Goal: Task Accomplishment & Management: Manage account settings

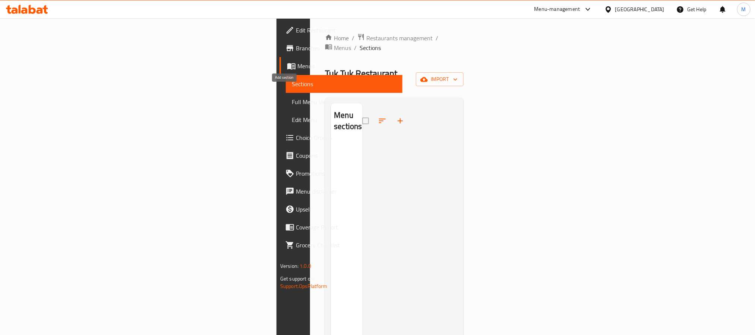
click at [391, 112] on button "button" at bounding box center [400, 121] width 18 height 18
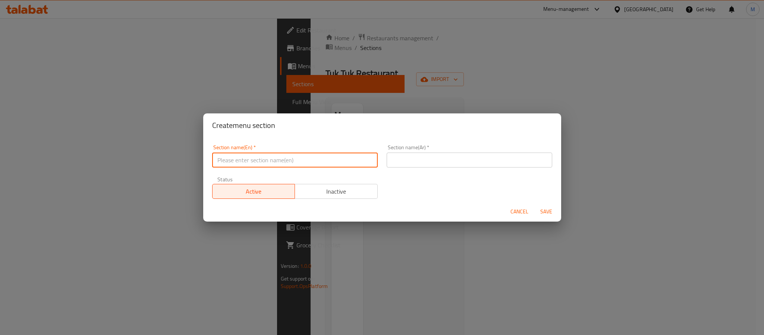
click at [254, 163] on input "text" at bounding box center [295, 159] width 166 height 15
paste input "Combo"
type input "Combo"
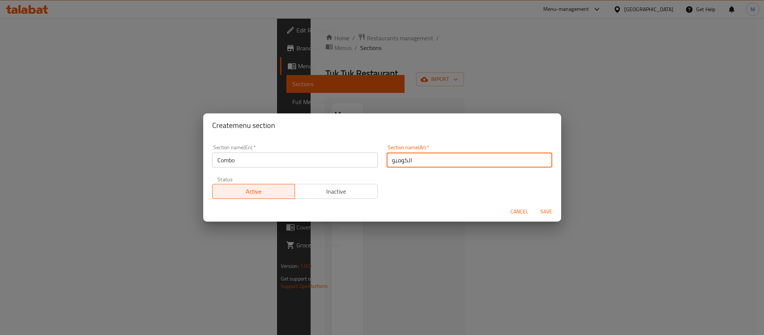
type input "الكومبو"
click at [534, 205] on button "Save" at bounding box center [546, 212] width 24 height 14
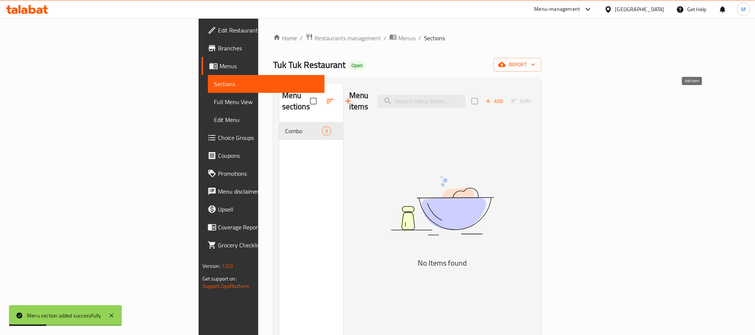
click at [505, 98] on span "Add" at bounding box center [495, 101] width 20 height 9
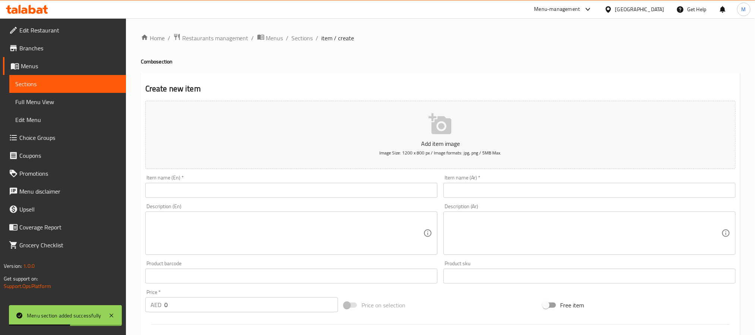
click at [237, 183] on input "text" at bounding box center [291, 190] width 292 height 15
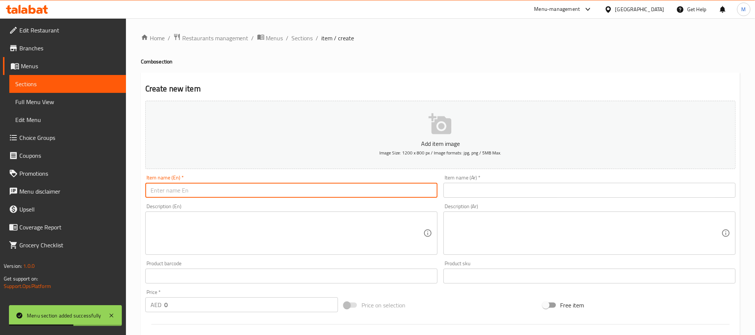
paste input "Hungry (1 App 1 Main)"
type input "Hungry"
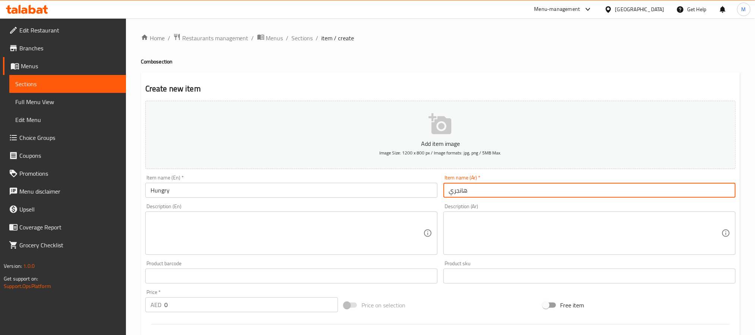
type input "هانجري"
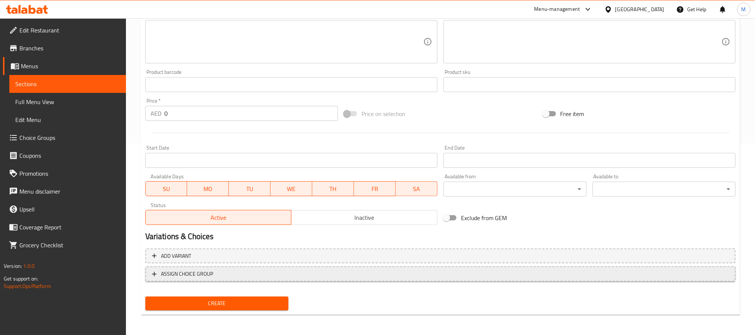
click at [345, 278] on button "ASSIGN CHOICE GROUP" at bounding box center [440, 273] width 591 height 15
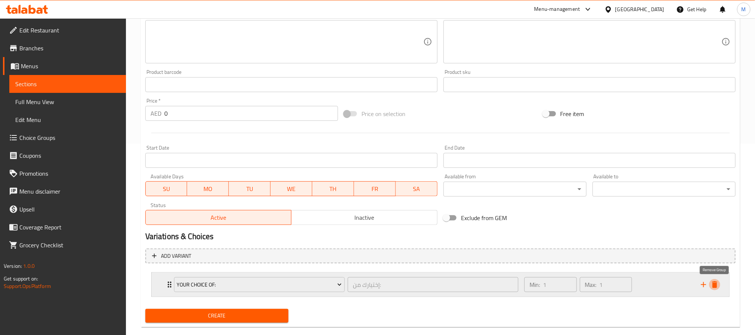
click at [711, 284] on icon "delete" at bounding box center [715, 284] width 9 height 9
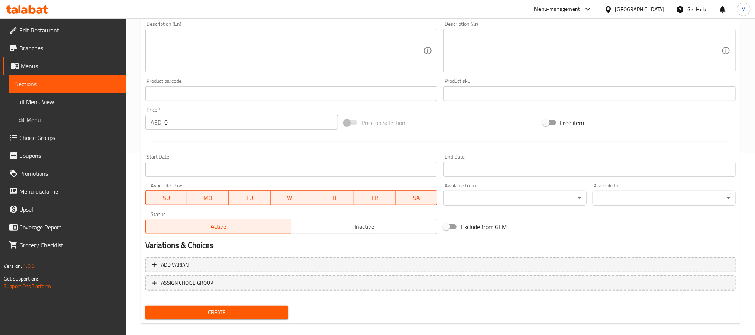
scroll to position [23, 0]
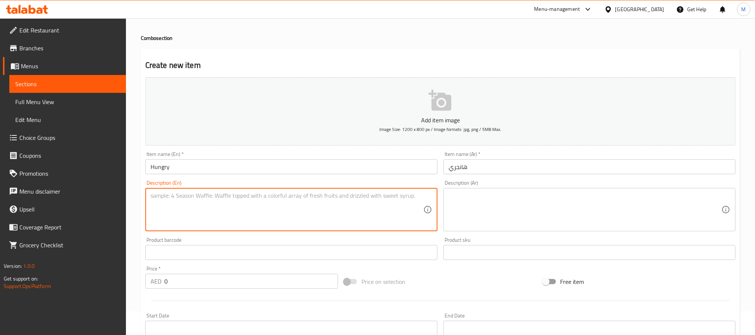
click at [187, 214] on textarea at bounding box center [287, 209] width 273 height 35
type textarea "1 appetizer and 1 main."
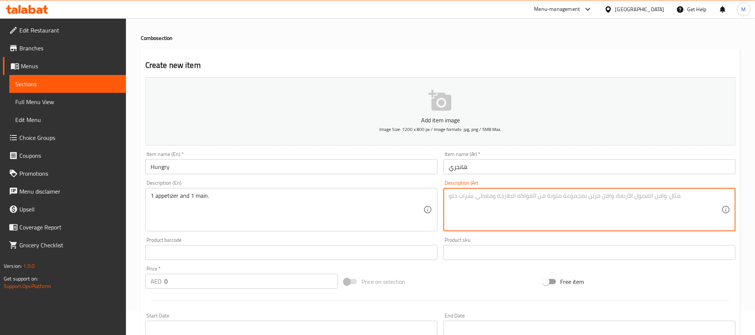
click at [488, 197] on textarea at bounding box center [585, 209] width 273 height 35
paste textarea "طبق مقبلات واحد وطبق رئيسي واحد."
type textarea "طبق مقبلات واحد وطبق رئيسي واحد."
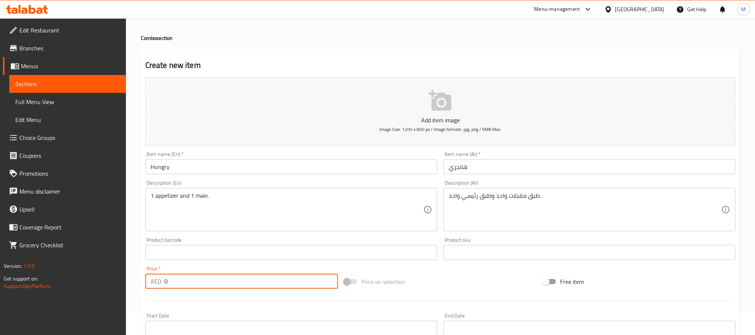
click at [223, 284] on input "0" at bounding box center [251, 281] width 174 height 15
paste input "45"
type input "45"
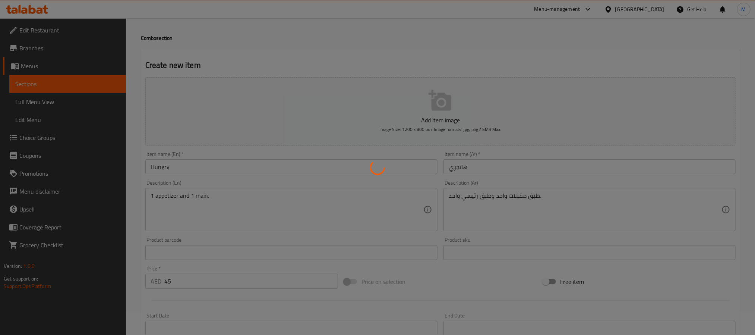
type input "0"
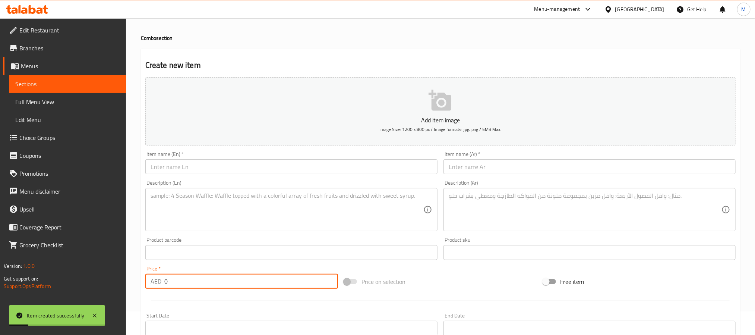
click at [60, 138] on span "Choice Groups" at bounding box center [69, 137] width 101 height 9
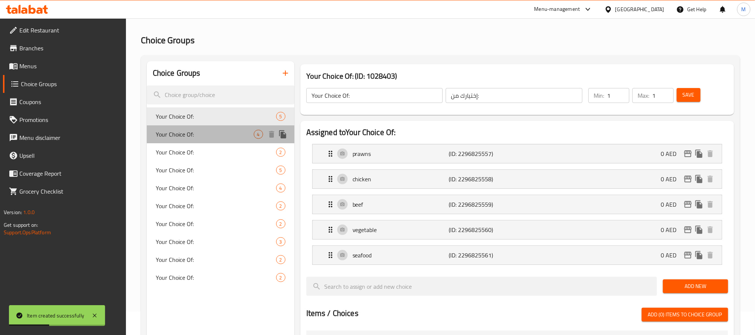
click at [238, 135] on span "Your Choice Of:" at bounding box center [205, 134] width 98 height 9
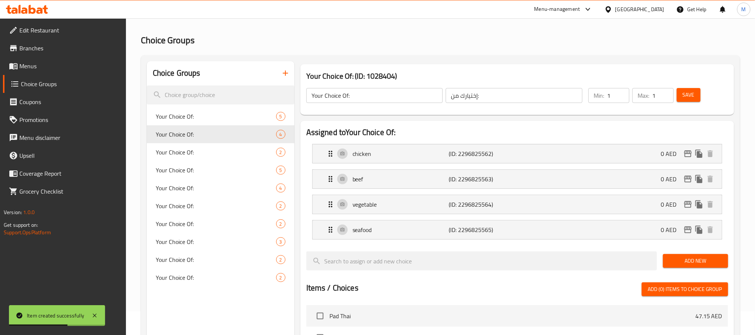
click at [208, 149] on span "Your Choice Of:" at bounding box center [216, 152] width 120 height 9
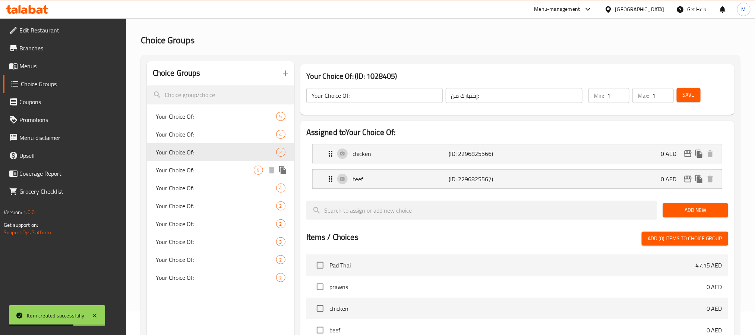
click at [206, 164] on div "Your Choice Of: 5" at bounding box center [221, 170] width 148 height 18
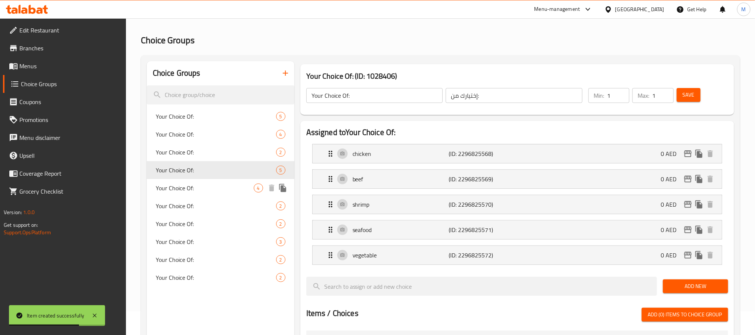
click at [208, 187] on span "Your Choice Of:" at bounding box center [205, 187] width 98 height 9
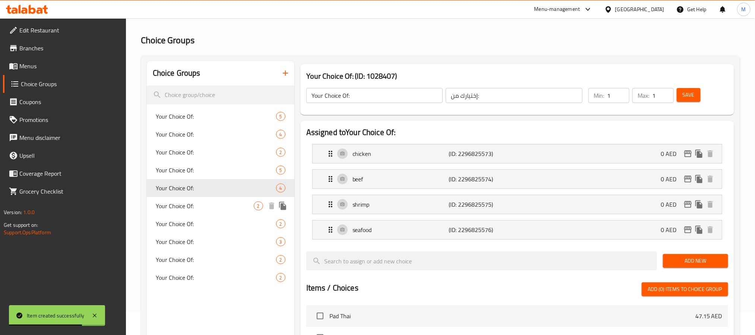
click at [204, 212] on div "Your Choice Of: 2" at bounding box center [221, 206] width 148 height 18
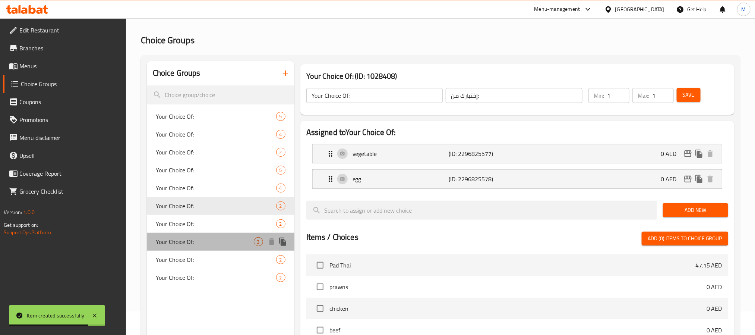
click at [193, 236] on div "Your Choice Of: 3" at bounding box center [221, 242] width 148 height 18
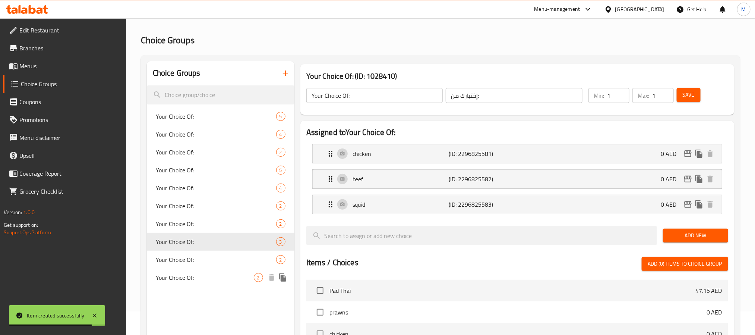
click at [197, 275] on span "Your Choice Of:" at bounding box center [205, 277] width 98 height 9
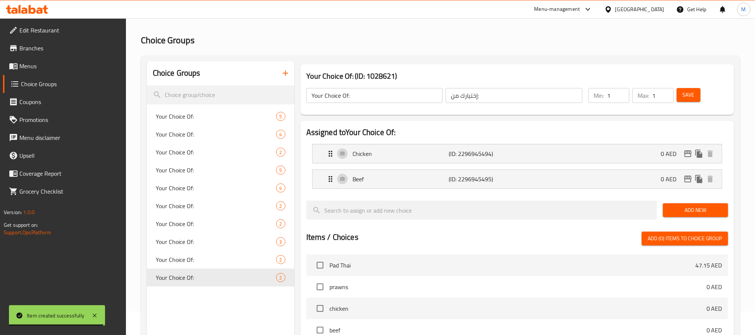
click at [284, 66] on button "button" at bounding box center [286, 73] width 18 height 18
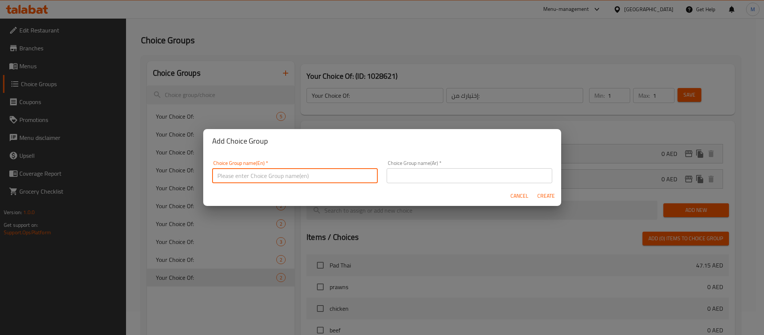
click at [259, 182] on input "text" at bounding box center [295, 175] width 166 height 15
type input "Your Choice Of Appetizer:"
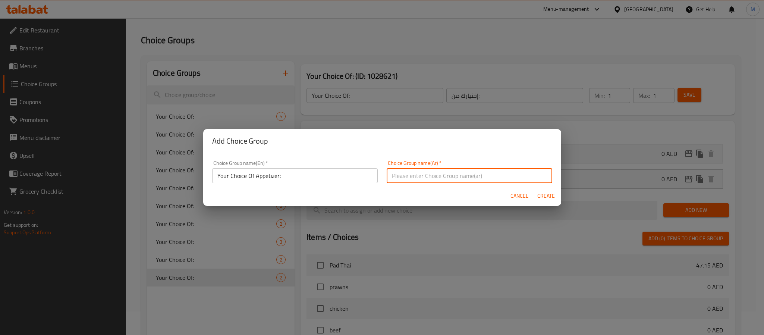
click at [416, 169] on input "text" at bounding box center [470, 175] width 166 height 15
paste input "المقبلات"
type input "إختيارك من المقبلات:"
click at [534, 189] on button "Create" at bounding box center [546, 196] width 24 height 14
type input "Your Choice Of Appetizer:"
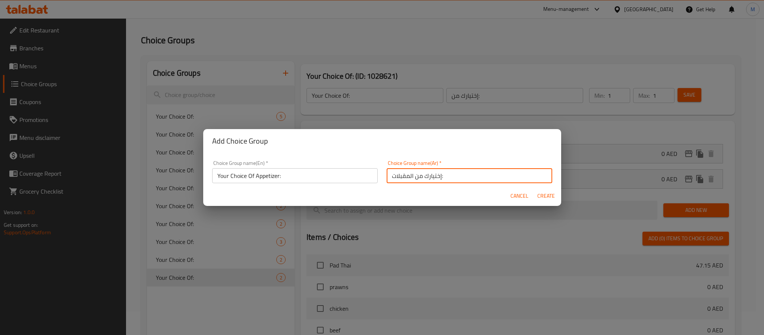
type input "إختيارك من المقبلات:"
type input "0"
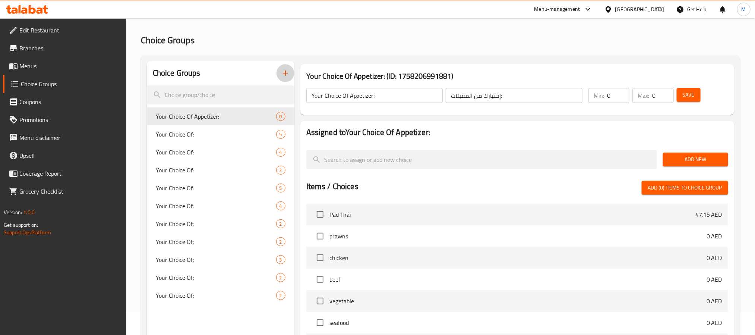
click at [612, 94] on input "0" at bounding box center [618, 95] width 22 height 15
type input "1"
click at [686, 155] on span "Add New" at bounding box center [695, 159] width 53 height 9
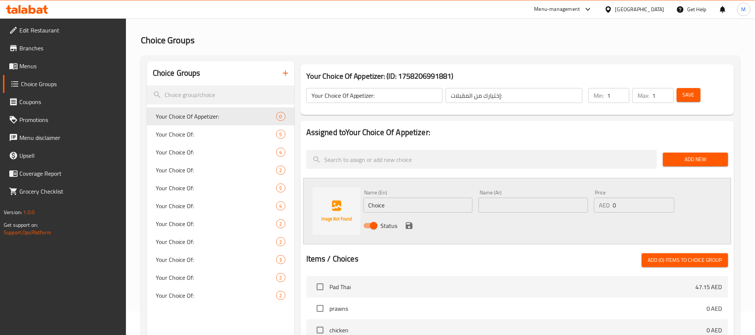
click at [402, 200] on input "Choice" at bounding box center [418, 205] width 110 height 15
paste input "Fried Shrimp Cakes 2 pieces"
type input "Fried Shrimp Cakes 2 Pieces"
click at [514, 205] on input "text" at bounding box center [534, 205] width 110 height 15
type input "كيك روبيان مقلي قطعتين"
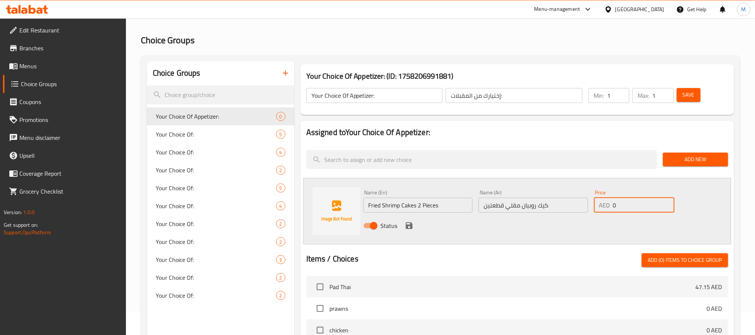
click at [408, 223] on icon "save" at bounding box center [409, 225] width 9 height 9
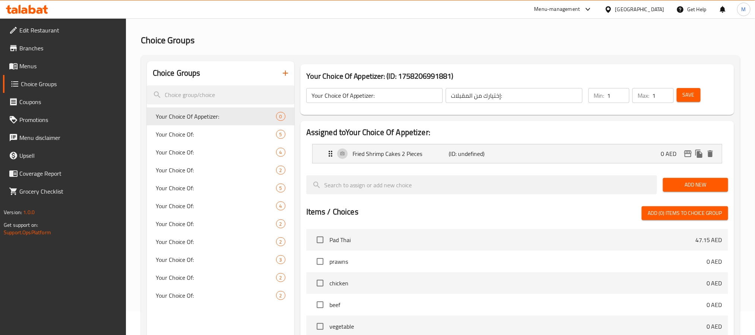
click at [679, 185] on span "Add New" at bounding box center [695, 184] width 53 height 9
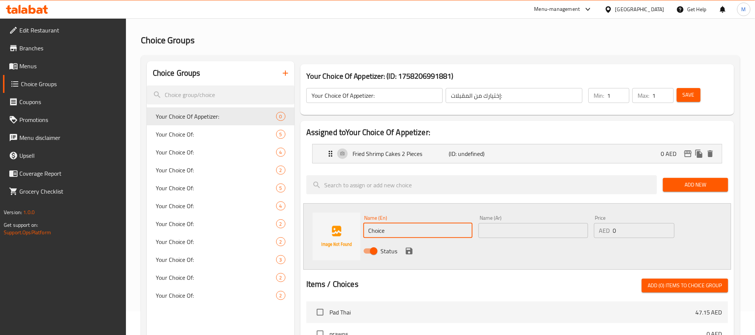
click at [407, 224] on input "Choice" at bounding box center [418, 230] width 110 height 15
paste input "Vegetable Spring Roll (V)"
type input "Vegetable Spring Roll (V)"
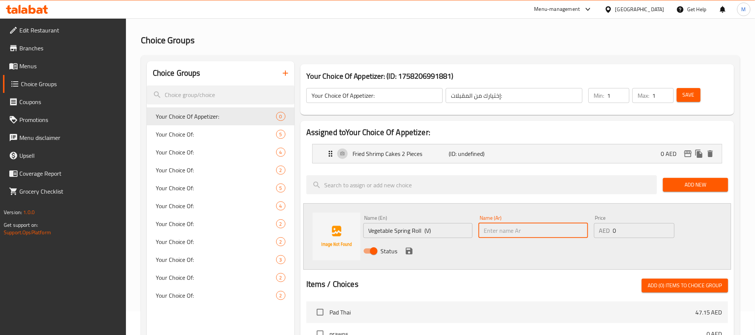
click at [516, 231] on input "text" at bounding box center [534, 230] width 110 height 15
paste input "لفائف الخضار المقليّة (نباتي)"
click at [517, 232] on input "لفائف الخضار المقليّة (نباتي)" at bounding box center [534, 230] width 110 height 15
drag, startPoint x: 517, startPoint y: 232, endPoint x: 560, endPoint y: 233, distance: 42.5
click at [560, 233] on input "لفائف الخضار المقليّة (نباتي)" at bounding box center [534, 230] width 110 height 15
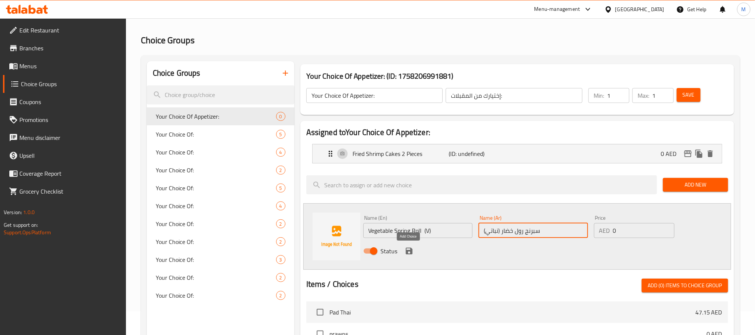
type input "سبرنج رول خضار (نباتي)"
drag, startPoint x: 407, startPoint y: 255, endPoint x: 442, endPoint y: 244, distance: 36.8
click at [407, 255] on icon "save" at bounding box center [409, 250] width 9 height 9
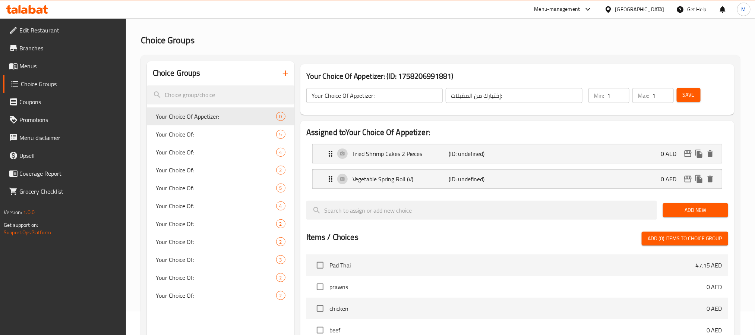
click at [699, 217] on button "Add New" at bounding box center [695, 210] width 65 height 14
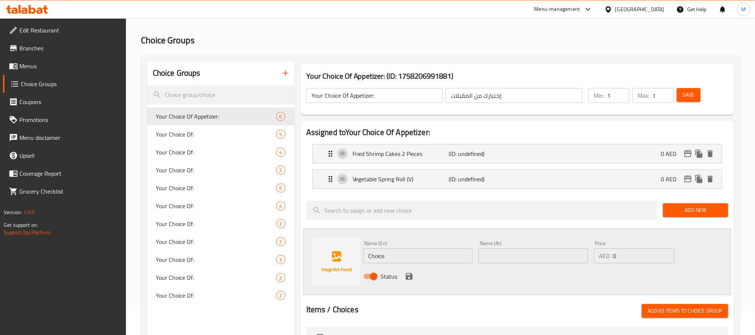
click at [440, 258] on input "Choice" at bounding box center [418, 255] width 110 height 15
paste input "Deep-Fried Chicken Meat Rolls 2 Pieces"
type input "Deep-Fried Chicken Meat Rolls 2 Pieces"
click at [508, 262] on input "text" at bounding box center [534, 255] width 110 height 15
paste input "لفائف دجاج مقلي (قطعتان)"
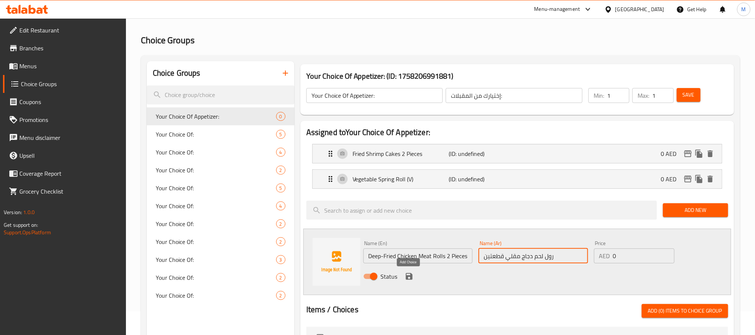
type input "رول لحم دجاج مقلي قطعتين"
click at [405, 273] on icon "save" at bounding box center [409, 276] width 9 height 9
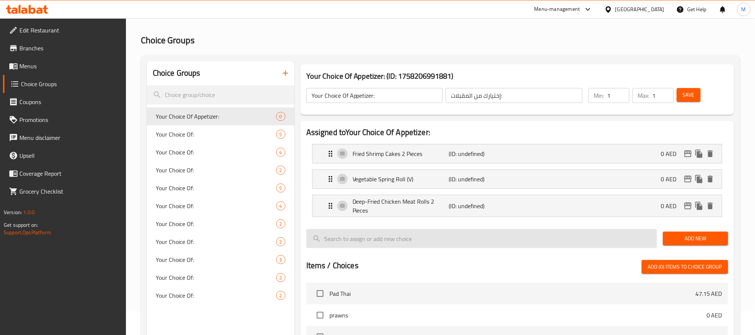
drag, startPoint x: 684, startPoint y: 240, endPoint x: 641, endPoint y: 247, distance: 43.9
click at [686, 240] on span "Add New" at bounding box center [695, 238] width 53 height 9
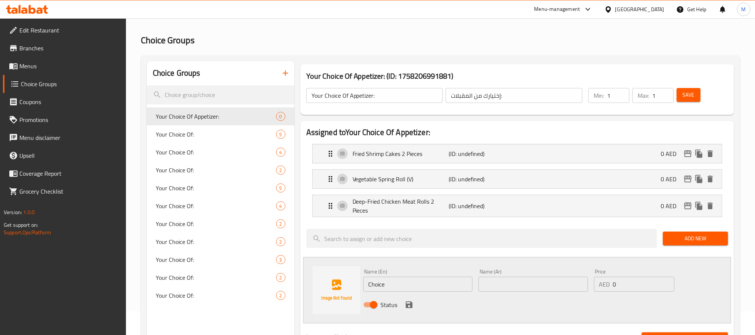
click at [453, 283] on input "Choice" at bounding box center [418, 284] width 110 height 15
paste input "Tum Thai- Original Thai papaya Salad With Peanuts ( N, V)"
click at [460, 286] on input "Tum Thai- Original Thai papaya Salad With Peanuts ( N, V)" at bounding box center [418, 284] width 110 height 15
paste input "text"
type input "Tum Thai ( N, V)"
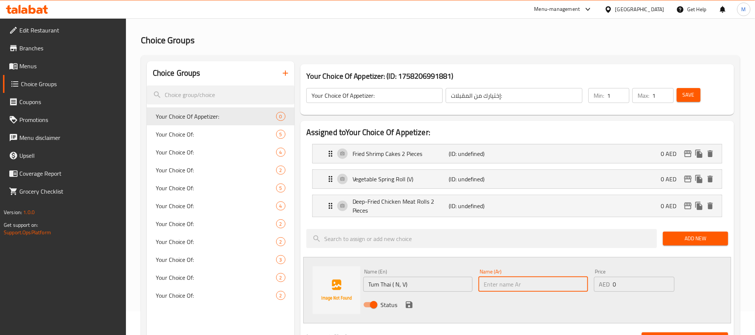
click at [532, 286] on input "text" at bounding box center [534, 284] width 110 height 15
paste input "سلطة التوم تاي (نباتي، لحوم)"
click at [508, 286] on input "سلطة التوم تاي (نباتي، لحوم)" at bounding box center [534, 284] width 110 height 15
click at [489, 286] on input "سلطة التوم تاي (نباتي، لحوم)" at bounding box center [534, 284] width 110 height 15
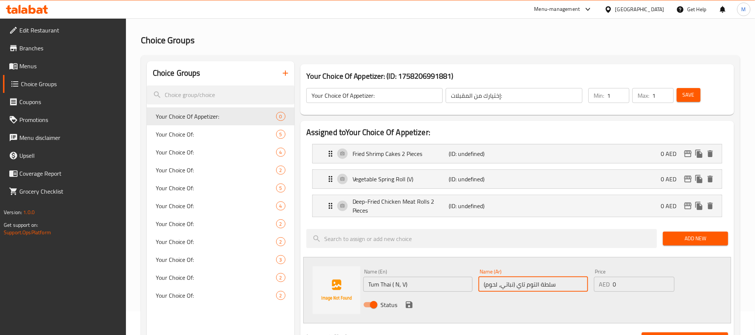
click at [489, 286] on input "سلطة التوم تاي (نباتي، لحوم)" at bounding box center [534, 284] width 110 height 15
type input "توم تاي (نباتي، مكسرات)"
click at [408, 308] on icon "save" at bounding box center [409, 304] width 9 height 9
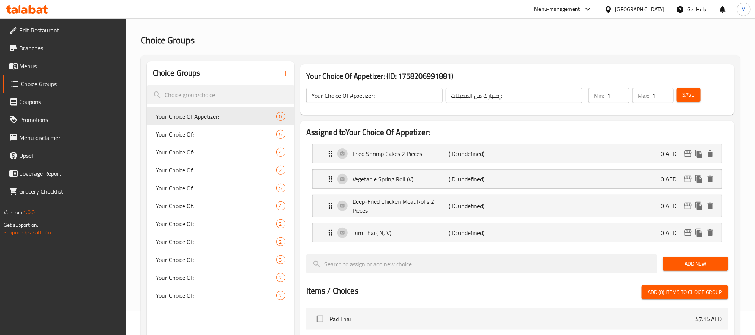
click at [697, 262] on span "Add New" at bounding box center [695, 263] width 53 height 9
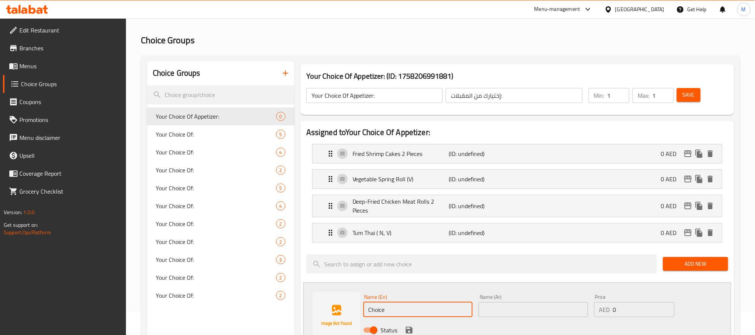
click at [437, 312] on input "Choice" at bounding box center [418, 309] width 110 height 15
paste input "Mixed Fruits Salad (V)"
type input "Mixed Fruits Salad (V)"
drag, startPoint x: 500, startPoint y: 306, endPoint x: 498, endPoint y: 301, distance: 6.0
click at [500, 306] on input "text" at bounding box center [534, 309] width 110 height 15
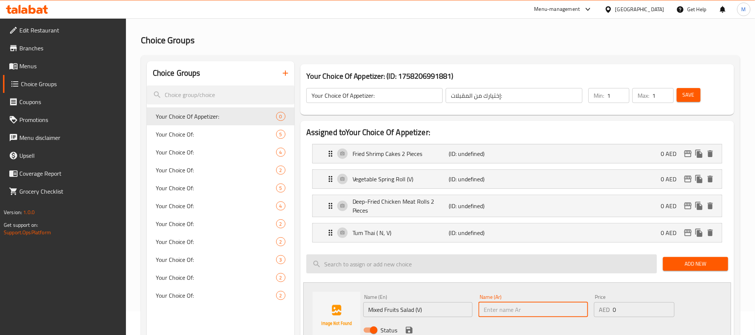
paste input "سلطة فواكه متنوعة (نباتية)"
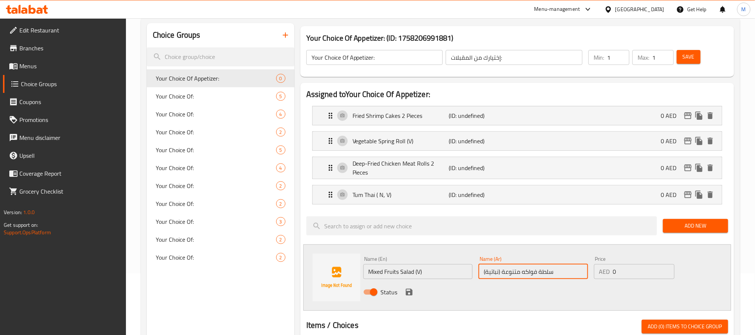
scroll to position [79, 0]
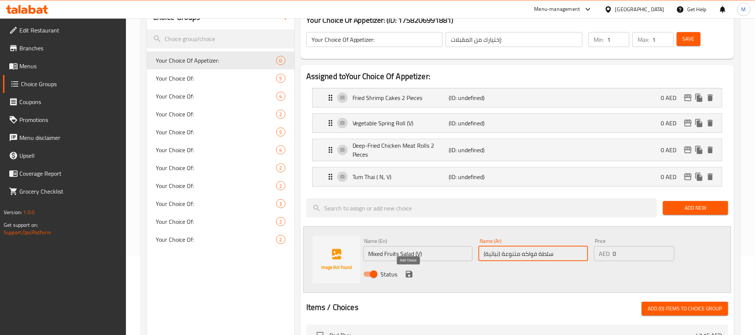
type input "سلطة فواكه متنوعة (نباتية)"
click at [412, 275] on icon "save" at bounding box center [409, 274] width 7 height 7
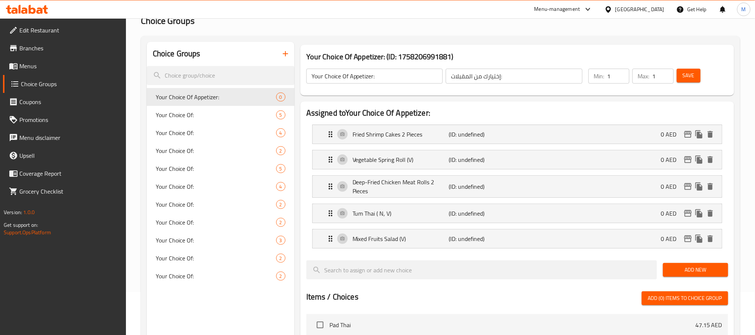
scroll to position [0, 0]
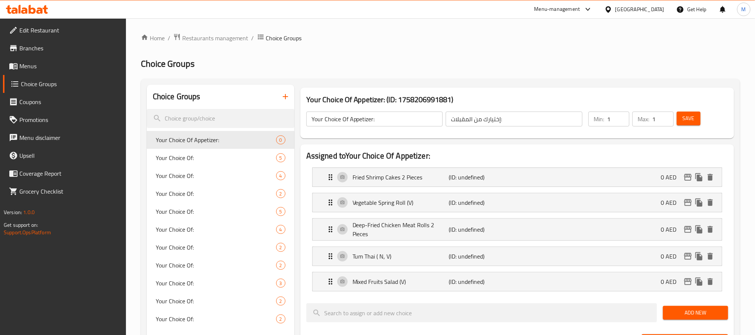
click at [689, 117] on span "Save" at bounding box center [689, 118] width 12 height 9
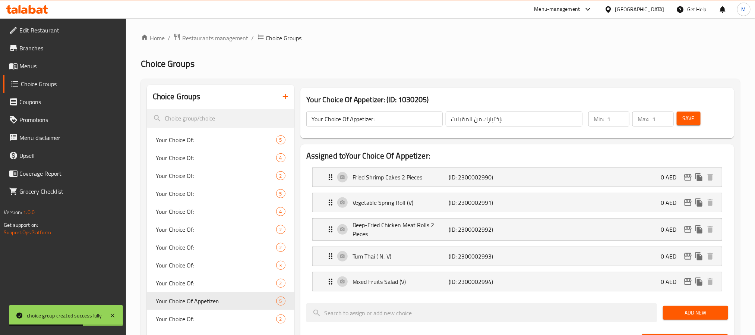
click at [285, 97] on icon "button" at bounding box center [285, 96] width 5 height 5
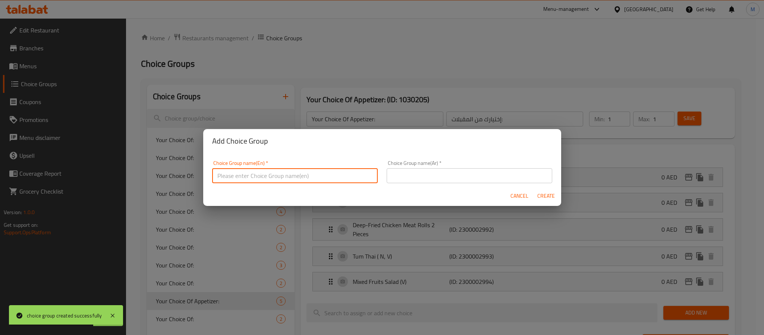
click at [280, 171] on input "text" at bounding box center [295, 175] width 166 height 15
type input "Your Choice Of Main:"
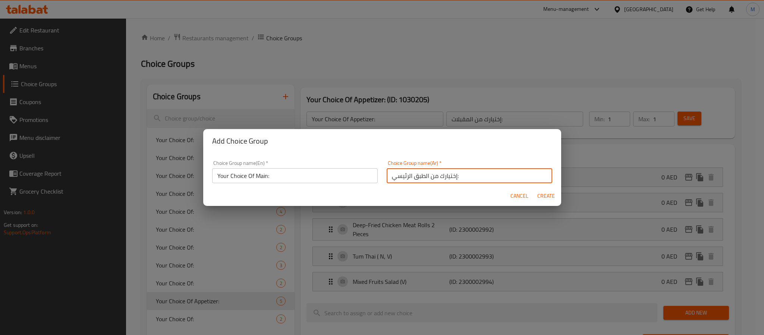
type input "إختيارك من الطبق الرئيسي:"
click at [534, 189] on button "Create" at bounding box center [546, 196] width 24 height 14
type input "Your Choice Of Main:"
type input "إختيارك من الطبق الرئيسي:"
type input "0"
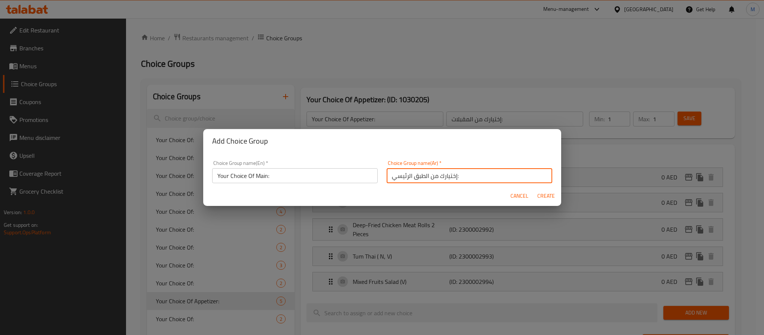
type input "0"
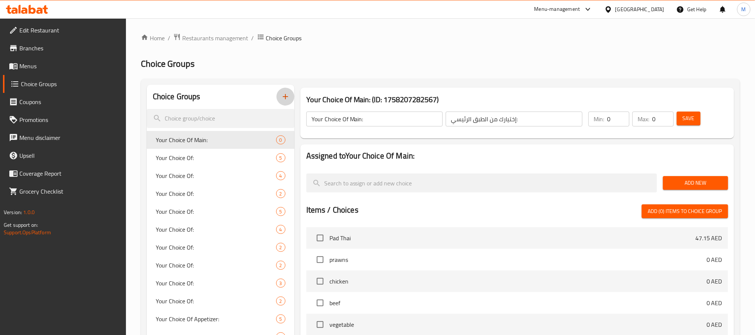
click at [615, 118] on input "0" at bounding box center [618, 118] width 22 height 15
type input "1"
click at [682, 186] on span "Add New" at bounding box center [695, 182] width 53 height 9
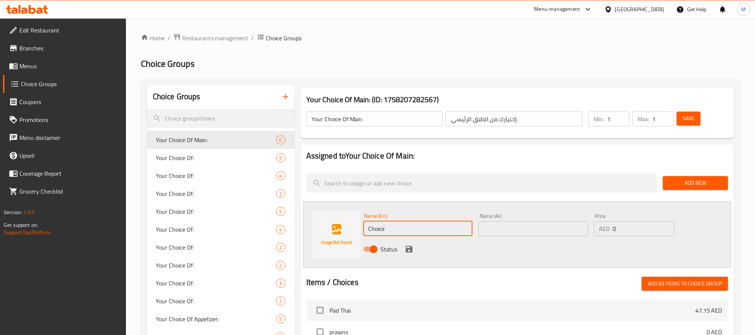
click at [409, 233] on input "Choice" at bounding box center [418, 228] width 110 height 15
paste input "Shrimps in rich and creamy Panang curry with a hint of kaffir lime."
type input "Shrimps in rich and creamy Panang curry with a hint of kaffir lime."
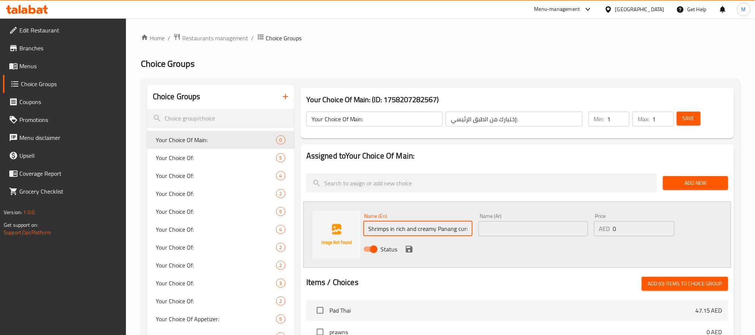
click at [492, 232] on input "text" at bounding box center [534, 228] width 110 height 15
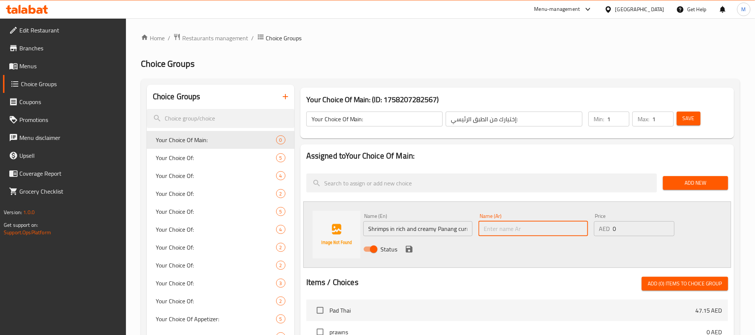
paste input "الجمبري مع صلصة البانانغ الكريمية الغنية بنكهة الليمون الأخضر."
click at [568, 233] on input "الجمبري مع صلصة البانانغ الكريمية الغنية بنكهة الليمون الأخضر." at bounding box center [534, 228] width 110 height 15
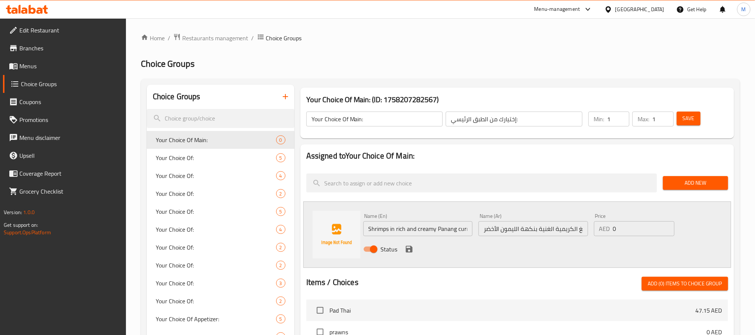
drag, startPoint x: 419, startPoint y: 219, endPoint x: 460, endPoint y: 219, distance: 41.0
click at [460, 219] on div "Name (En) Shrimps in rich and creamy Panang curry with a hint of kaffir lime. N…" at bounding box center [418, 224] width 110 height 23
drag, startPoint x: 457, startPoint y: 227, endPoint x: 503, endPoint y: 219, distance: 45.8
click at [503, 219] on div "Name (En) Shrimps in rich and creamy Panang curry with a hint of kaffir lime. N…" at bounding box center [533, 234] width 346 height 49
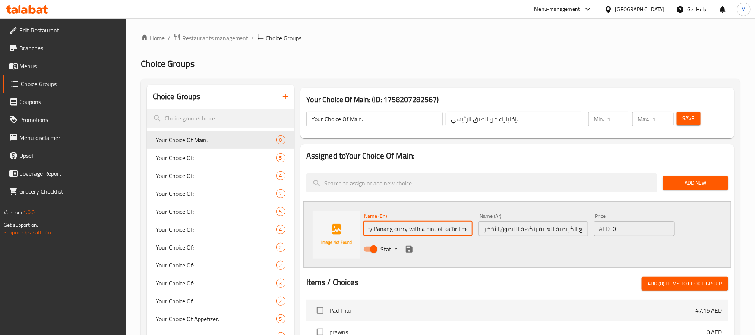
click at [429, 223] on input "Shrimps in rich and creamy Panang curry with a hint of kaffir lime." at bounding box center [418, 228] width 110 height 15
click at [452, 229] on input "Shrimps in rich and creamy Panang curry with a hint of kaffir lime." at bounding box center [418, 228] width 110 height 15
drag, startPoint x: 407, startPoint y: 230, endPoint x: 495, endPoint y: 230, distance: 87.6
click at [495, 230] on div "Name (En) Shrimps in rich and creamy Panang curry with a hint of kaffir lime. N…" at bounding box center [533, 234] width 346 height 49
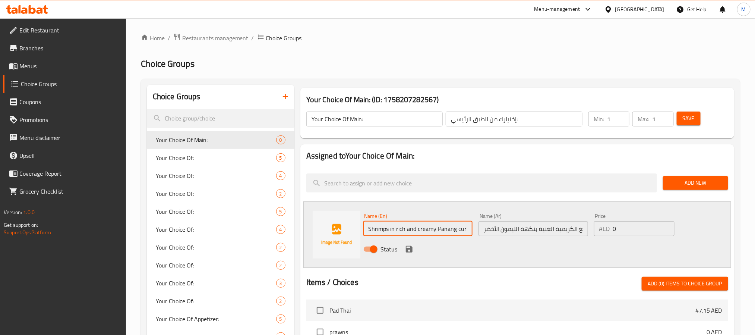
click at [530, 227] on input "روبيان مع صوص البانانغ الكريمية الغنية بنكهة الليمون الأخضر." at bounding box center [534, 228] width 110 height 15
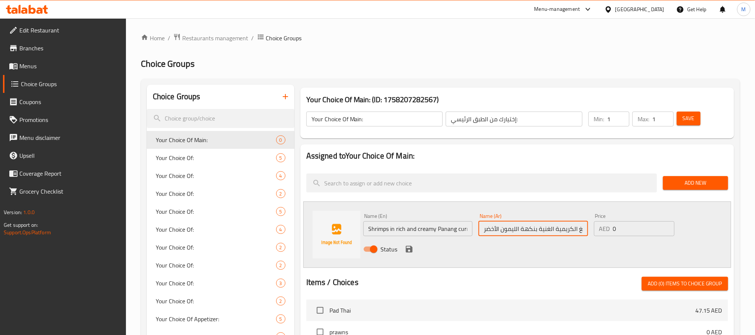
drag, startPoint x: 530, startPoint y: 227, endPoint x: 481, endPoint y: 230, distance: 49.3
click at [481, 230] on input "روبيان مع صوص البانانغ الكريمية الغنية بنكهة الليمون الأخضر." at bounding box center [534, 228] width 110 height 15
paste input "مسة من نكهة الليمون الأخضر."
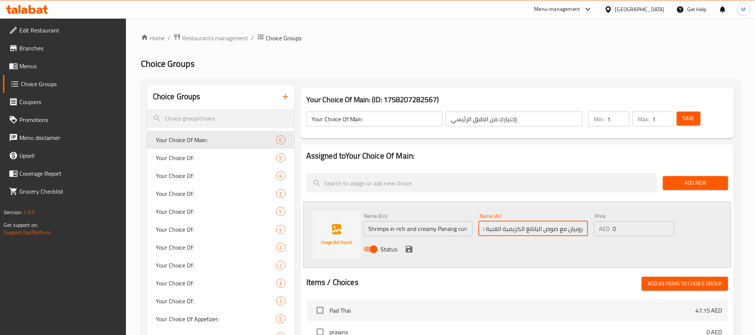
scroll to position [0, 0]
paste input "ليمون قنفذي"
click at [551, 229] on input "روبيان مع صلصة البانانغ الكريمية الغنية بنكهة ليمون قنفذي" at bounding box center [534, 228] width 110 height 15
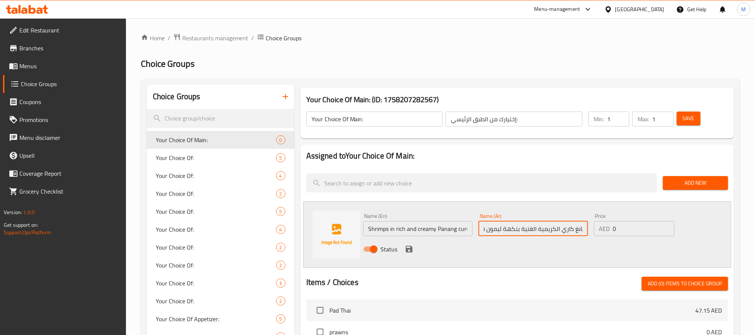
scroll to position [0, 63]
type input "روبيان مع صوص البانانغ كاري الكريمية الغنية بنكهة ليمون قنفذي"
click at [407, 251] on icon "save" at bounding box center [409, 249] width 7 height 7
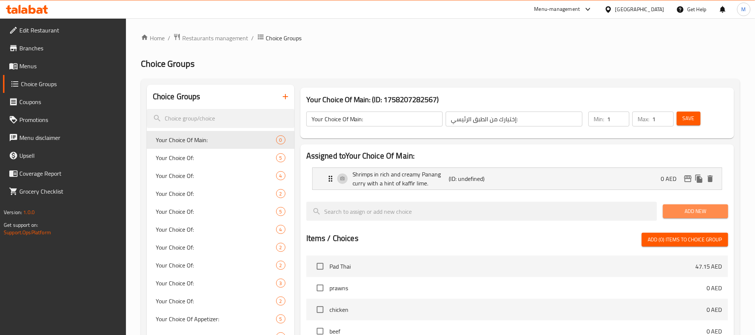
click at [687, 213] on span "Add New" at bounding box center [695, 211] width 53 height 9
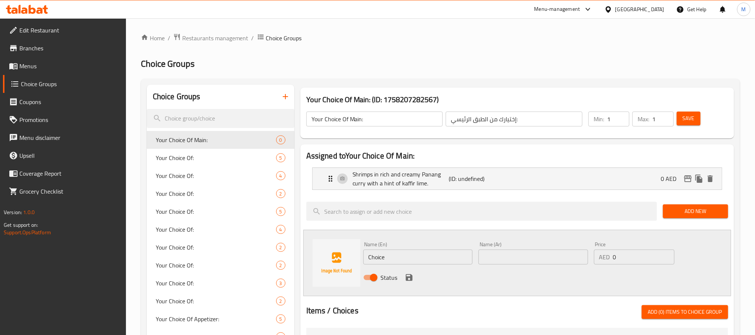
click at [424, 261] on input "Choice" at bounding box center [418, 256] width 110 height 15
paste input "Shrimps stir-fry with broccoli and sweet carrots."
type input "Shrimps stir-fry with broccoli and sweet carrots."
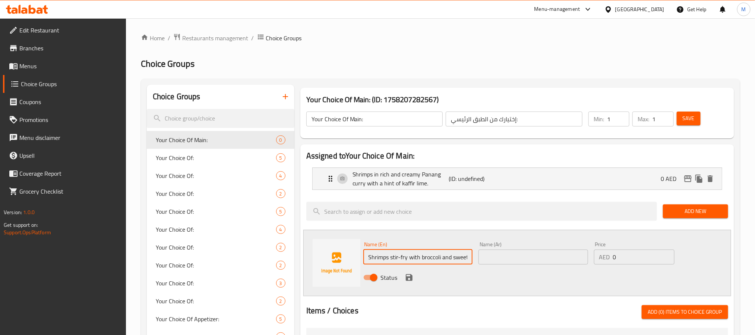
click at [528, 256] on input "text" at bounding box center [534, 256] width 110 height 15
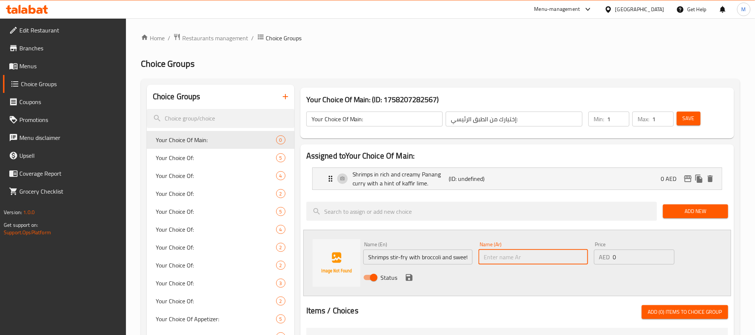
paste input "الجمبري المقلي مع البروكلي وال[GEOGRAPHIC_DATA]."
click at [571, 256] on input "الجمبري المقلي مع البروكلي وال[GEOGRAPHIC_DATA]." at bounding box center [534, 256] width 110 height 15
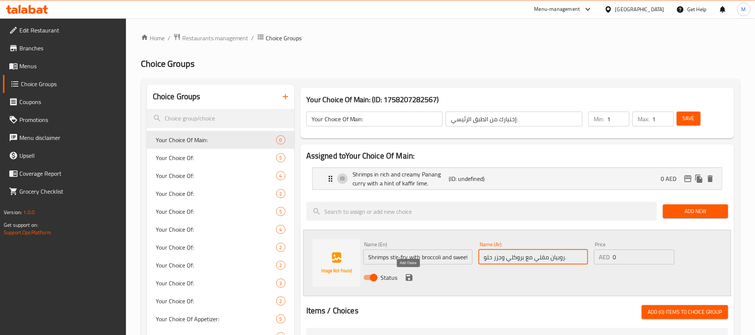
type input "روبيان مقلي مع بروكلي وجزر حلو."
click at [406, 272] on button "save" at bounding box center [409, 277] width 11 height 11
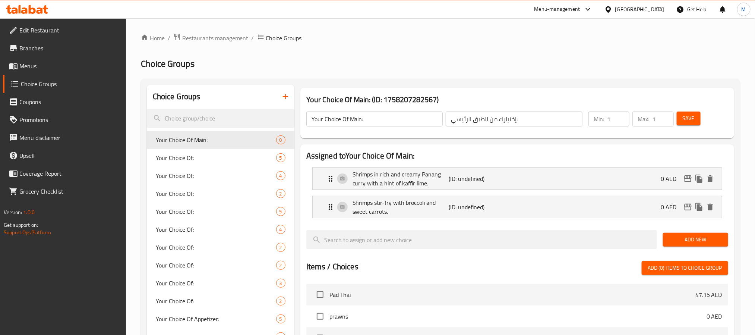
click at [690, 244] on span "Add New" at bounding box center [695, 239] width 53 height 9
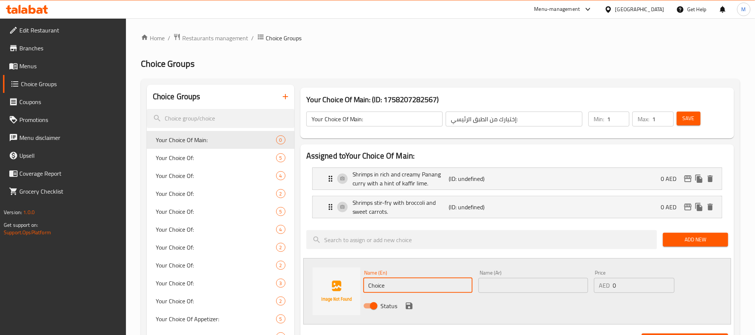
click at [448, 292] on input "Choice" at bounding box center [418, 285] width 110 height 15
paste input "Pad Krapow- Stir Fried Holy Basil, Garlic and Chilli with Chicken"
click at [424, 283] on input "Pad Krapow- Stir Fried Holy Basil, Garlic and Chilli with Chicken" at bounding box center [418, 285] width 110 height 15
paste input "text"
type input "Pad Krapow"
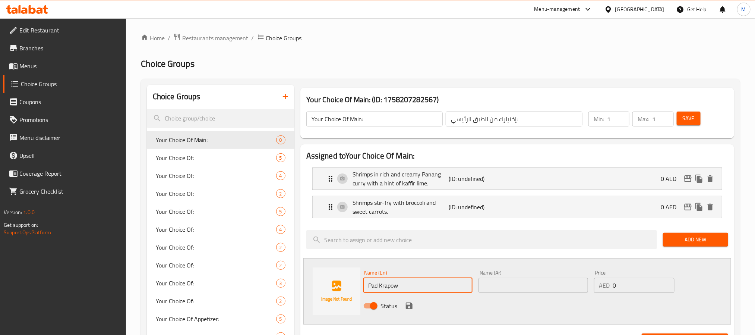
click at [507, 285] on input "text" at bounding box center [534, 285] width 110 height 15
paste input "باذ كراپاو"
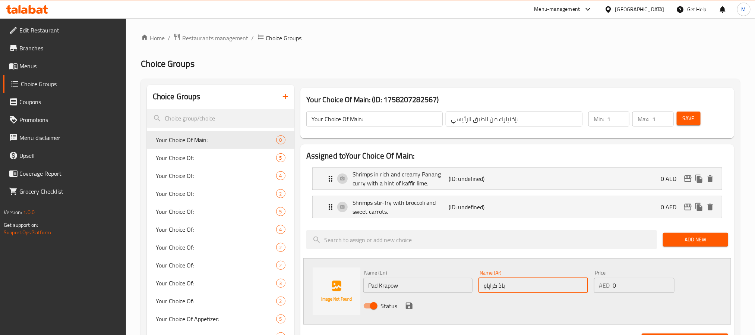
click at [500, 292] on input "باذ كراپاو" at bounding box center [534, 285] width 110 height 15
type input "باد كراباو"
drag, startPoint x: 410, startPoint y: 306, endPoint x: 416, endPoint y: 296, distance: 11.5
click at [411, 306] on icon "save" at bounding box center [409, 305] width 7 height 7
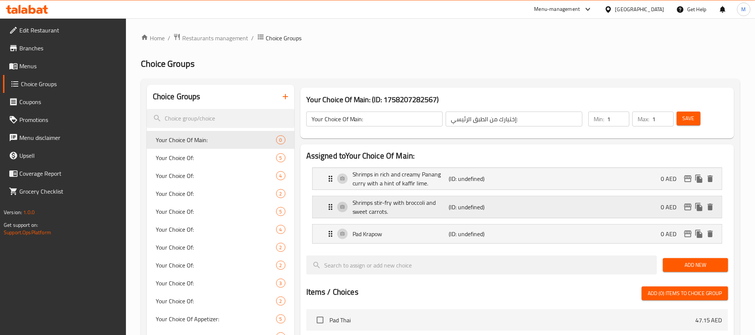
click at [413, 208] on p "Shrimps stir-fry with broccoli and sweet carrots." at bounding box center [401, 207] width 96 height 18
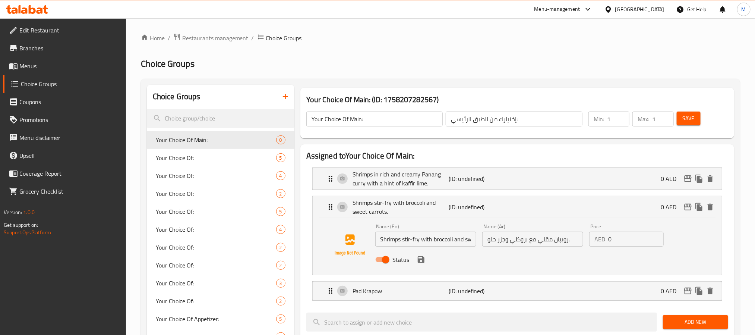
click at [404, 243] on input "Shrimps stir-fry with broccoli and sweet carrots." at bounding box center [425, 239] width 101 height 15
click at [433, 206] on p "Shrimps stir-fry with broccoli and sweet carrots." at bounding box center [401, 207] width 96 height 18
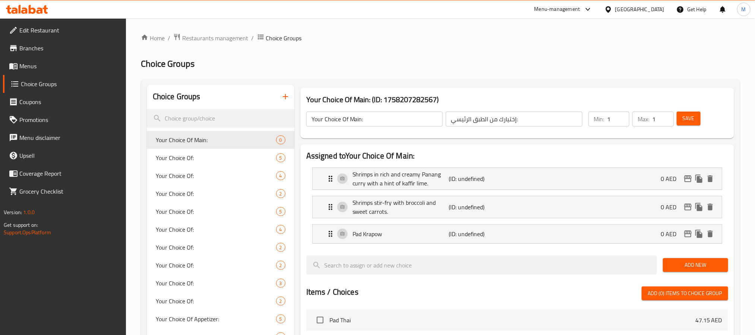
click at [688, 264] on span "Add New" at bounding box center [695, 264] width 53 height 9
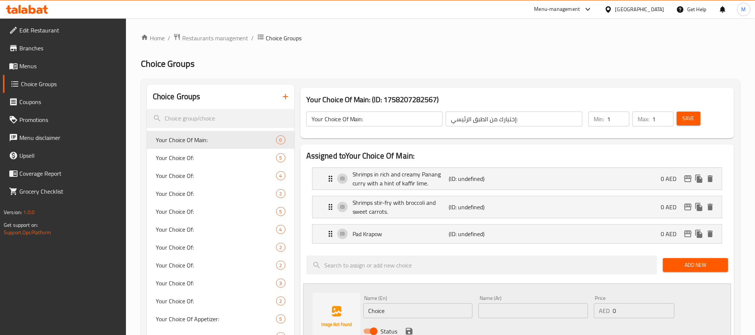
click at [424, 312] on input "Choice" at bounding box center [418, 310] width 110 height 15
paste input "Stir Fried Chicken with Cashew Nuts"
type input "Stir Fried Chicken with Cashew Nuts"
click at [542, 308] on input "text" at bounding box center [534, 310] width 110 height 15
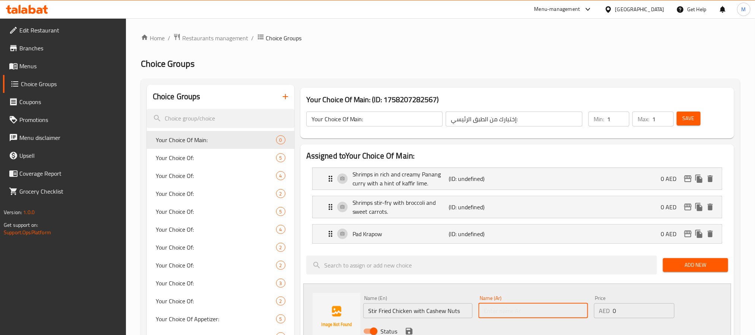
paste input "دجاج مقلّى مع الفستق الحلبي"
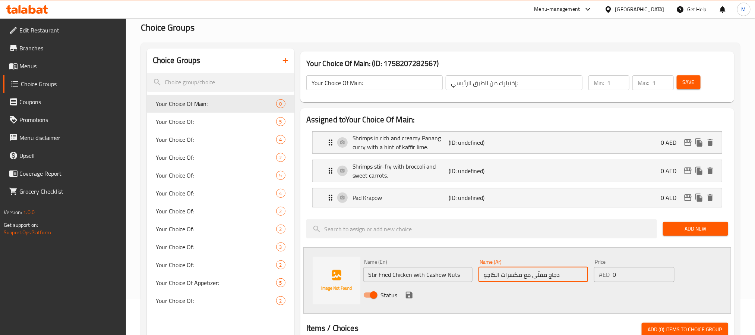
scroll to position [56, 0]
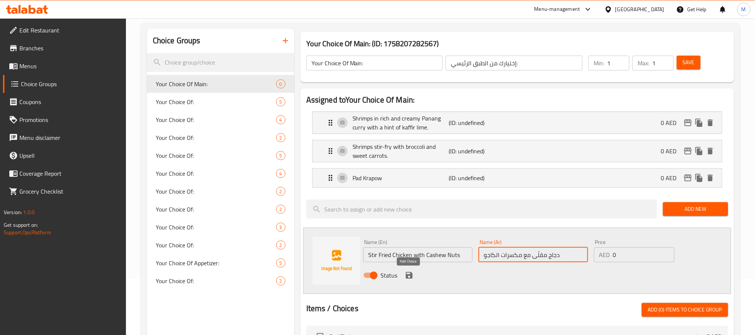
type input "دجاج مقلّى مع مكسرات الكاجو"
click at [409, 274] on icon "save" at bounding box center [409, 275] width 9 height 9
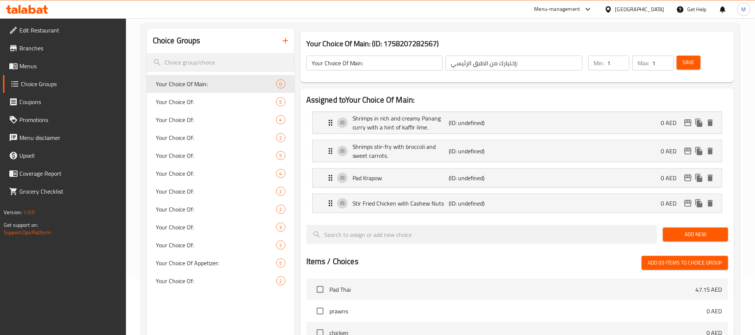
click at [684, 235] on span "Add New" at bounding box center [695, 234] width 53 height 9
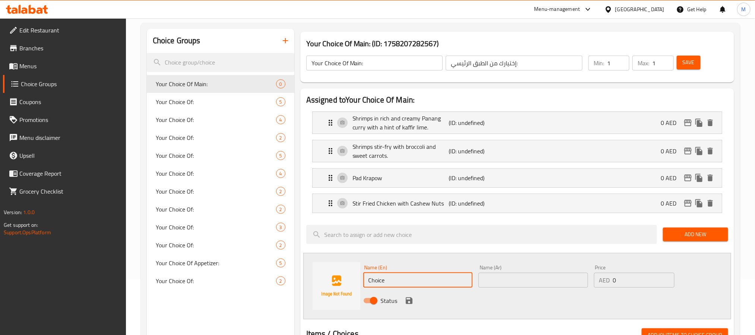
click at [413, 282] on input "Choice" at bounding box center [418, 280] width 110 height 15
paste input "Pad Kratiem Prik Thai"
type input "Pad Kratiem Prik Thai"
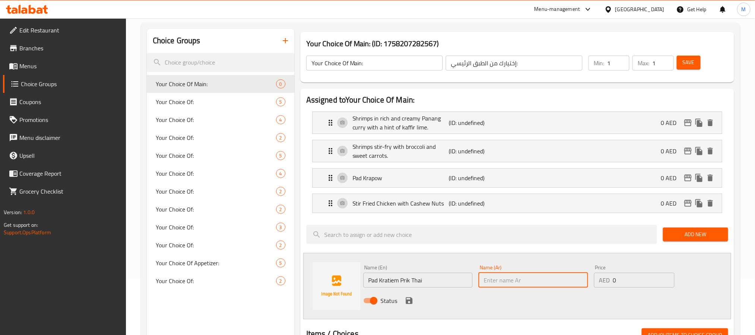
click at [533, 284] on input "text" at bounding box center [534, 280] width 110 height 15
paste input "باذ [PERSON_NAME]"
click at [526, 287] on input "باذ [PERSON_NAME]" at bounding box center [534, 280] width 110 height 15
type input "باد كراتييم [PERSON_NAME]"
click at [410, 300] on icon "save" at bounding box center [409, 300] width 7 height 7
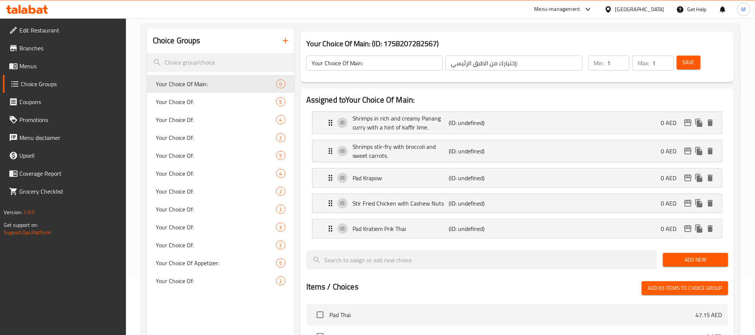
click at [703, 256] on span "Add New" at bounding box center [695, 259] width 53 height 9
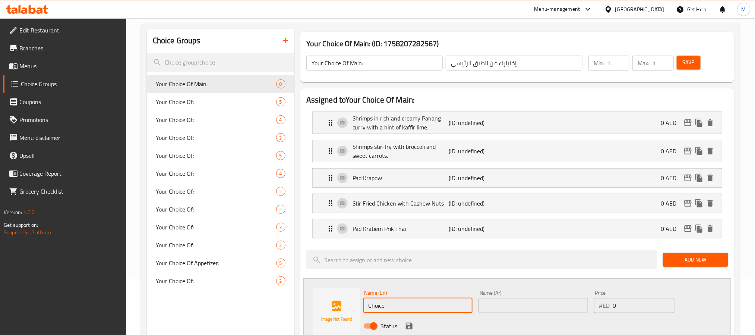
click at [413, 301] on input "Choice" at bounding box center [418, 305] width 110 height 15
paste input "Stir Fried Beef with Black Pepper Sau"
type input "Stir Fried Beef with Black Pepper Sauce"
click at [524, 302] on input "text" at bounding box center [534, 305] width 110 height 15
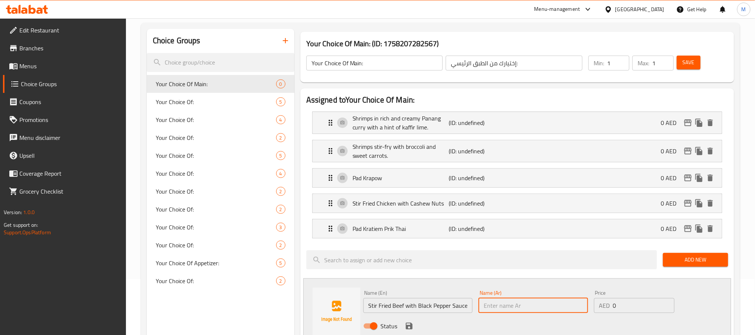
paste input "لحم مقلي مع صلصة الفلفل الأسود"
click at [525, 309] on input "لحم مقلي مع صلصة الفلفل الأسود" at bounding box center [534, 305] width 110 height 15
click at [524, 308] on input "لحم مقلي مع صلصة الفلفل الأسود" at bounding box center [534, 305] width 110 height 15
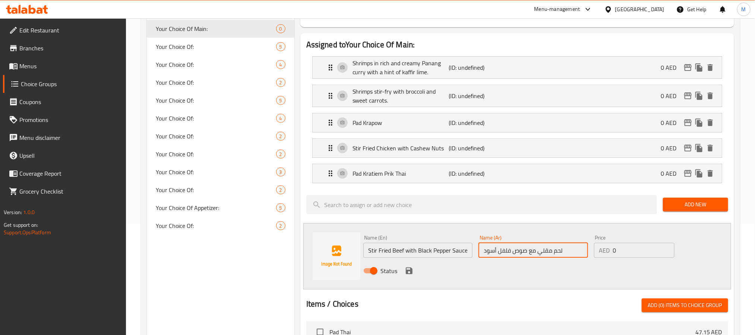
scroll to position [112, 0]
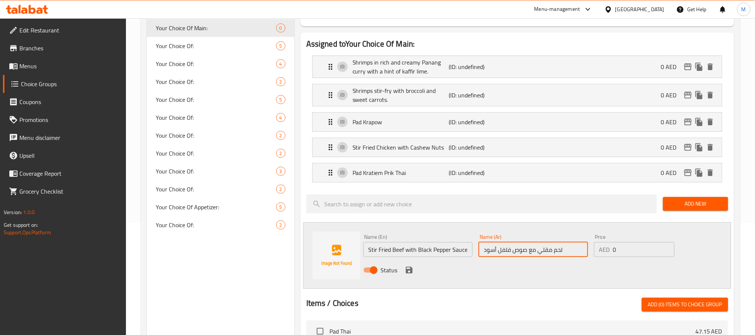
click at [552, 256] on input "لحم مقلي مع صوص فلفل أسود" at bounding box center [534, 249] width 110 height 15
type input "لحم بقري مقلي مع صوص فلفل أسود"
click at [405, 273] on icon "save" at bounding box center [409, 269] width 9 height 9
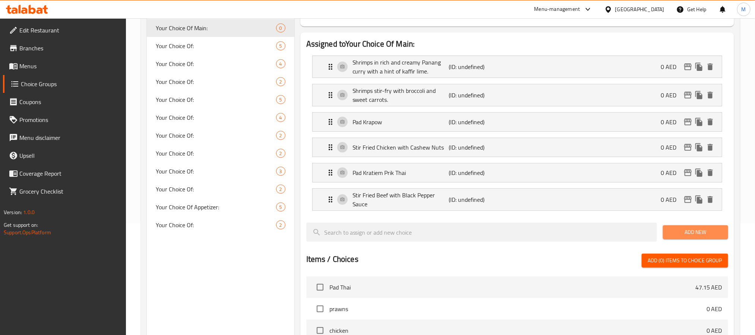
click at [673, 237] on span "Add New" at bounding box center [695, 231] width 53 height 9
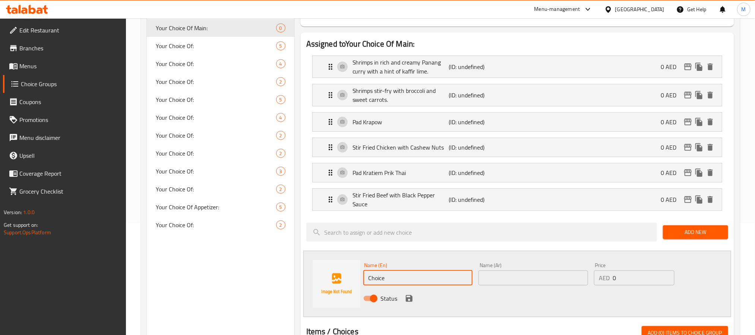
click at [418, 285] on input "Choice" at bounding box center [418, 277] width 110 height 15
paste input "Stir Fried Beef with Oyster Sau"
type input "Stir Fried Beef with Oyster Sauce"
click at [517, 274] on input "text" at bounding box center [534, 277] width 110 height 15
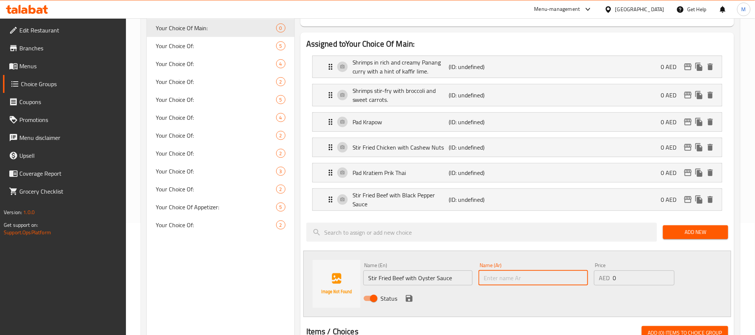
paste input "لحم مقلي مع صلصة المحار"
click at [539, 283] on input "لحم مقلي مع صلصة المحار" at bounding box center [534, 277] width 110 height 15
type input "لحم بقري مقلي مع صوص المحار"
click at [407, 297] on icon "save" at bounding box center [409, 298] width 7 height 7
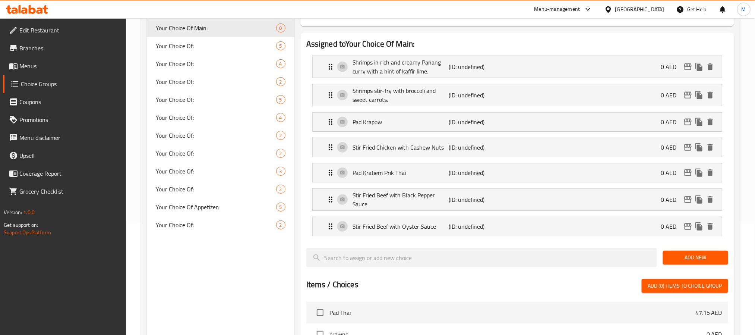
click at [698, 259] on span "Add New" at bounding box center [695, 257] width 53 height 9
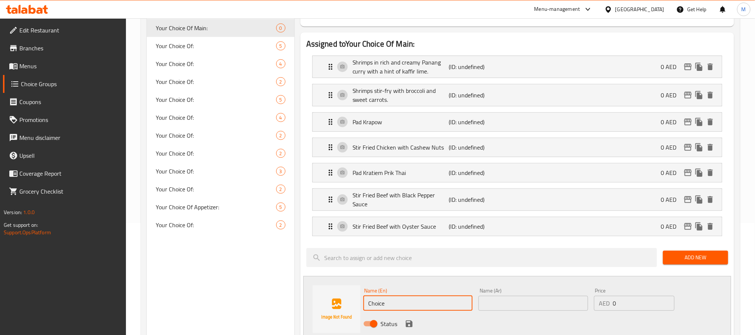
click at [424, 305] on input "Choice" at bounding box center [418, 303] width 110 height 15
paste input "Pad Prik Kaeng"
type input "Pad Prik Kaeng"
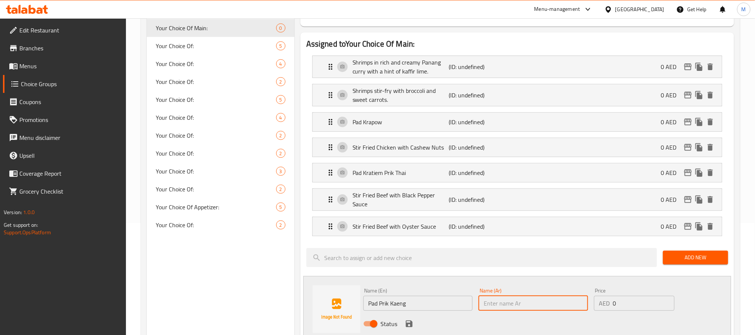
click at [493, 308] on input "text" at bounding box center [534, 303] width 110 height 15
paste input "باد بريك كانغ"
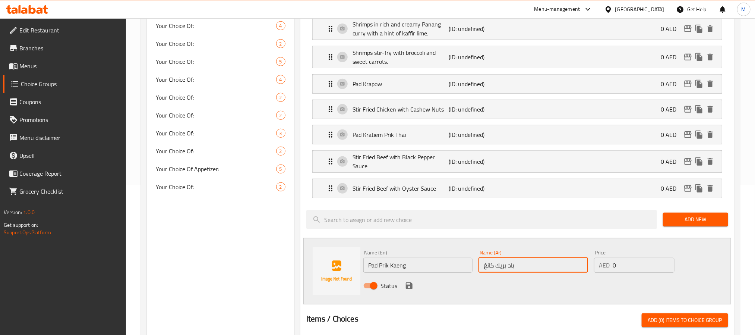
scroll to position [168, 0]
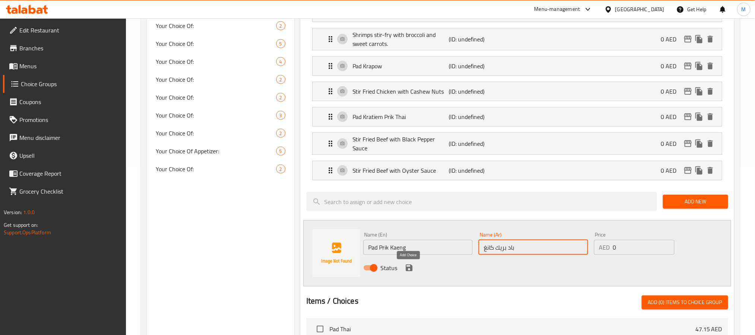
type input "باد بريك كانغ"
click at [409, 271] on icon "save" at bounding box center [409, 267] width 9 height 9
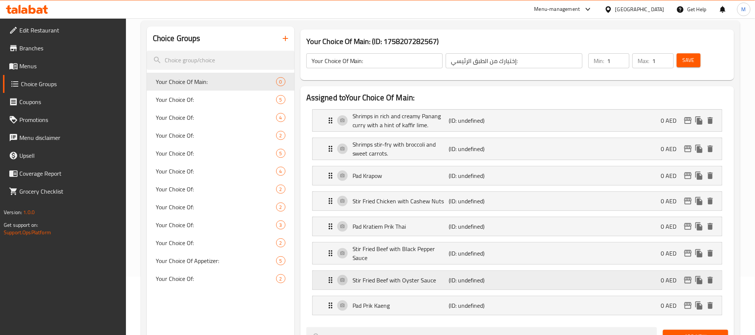
scroll to position [0, 0]
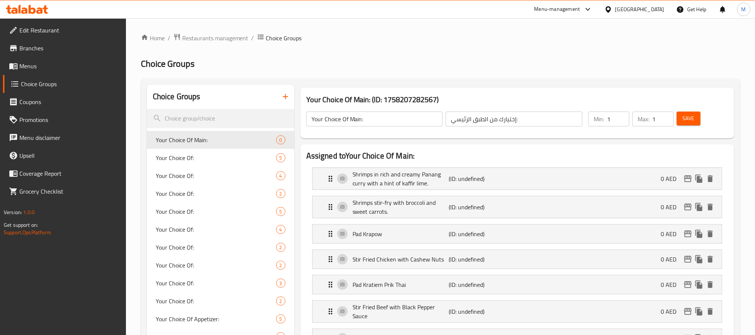
click at [684, 118] on span "Save" at bounding box center [689, 118] width 12 height 9
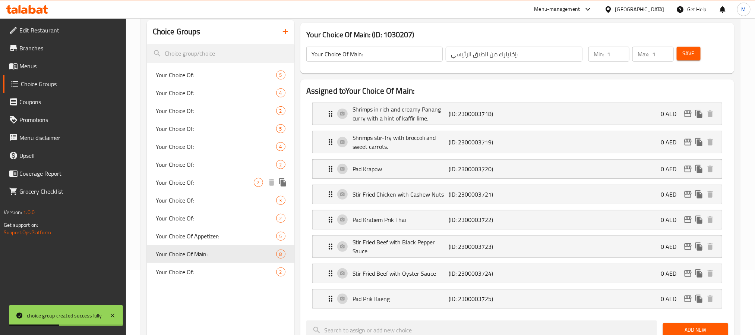
scroll to position [56, 0]
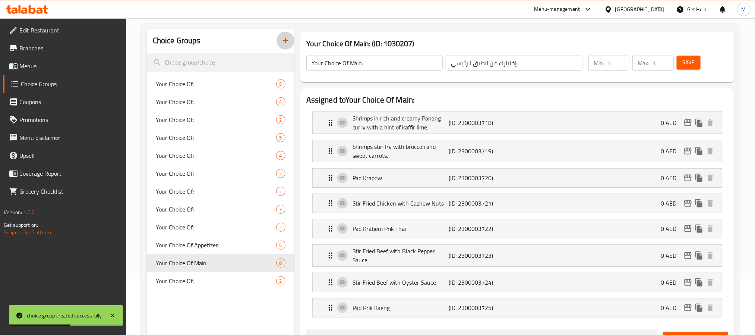
click at [283, 39] on icon "button" at bounding box center [285, 40] width 9 height 9
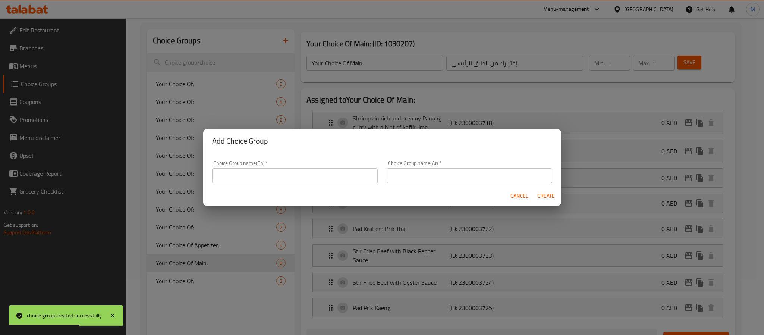
click at [256, 171] on input "text" at bounding box center [295, 175] width 166 height 15
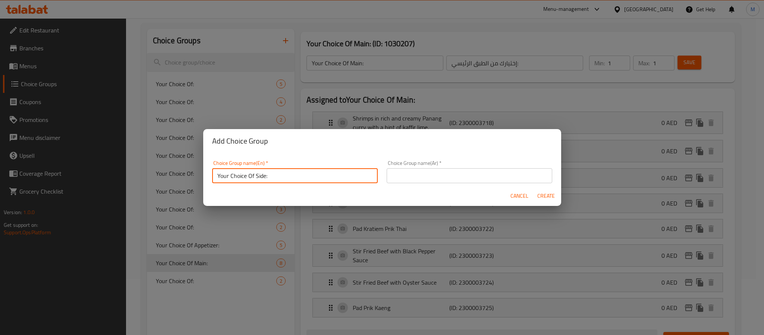
type input "Your Choice Of Side:"
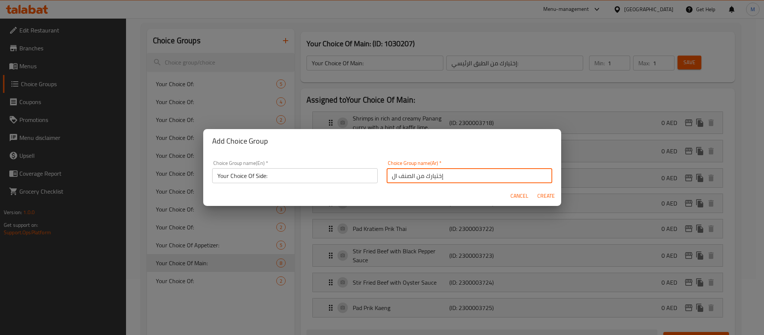
type input "إختيارك من الصنف الجانبي:"
click at [534, 189] on button "Create" at bounding box center [546, 196] width 24 height 14
type input "Your Choice Of Side:"
type input "إختيارك من الصنف الجانبي:"
type input "0"
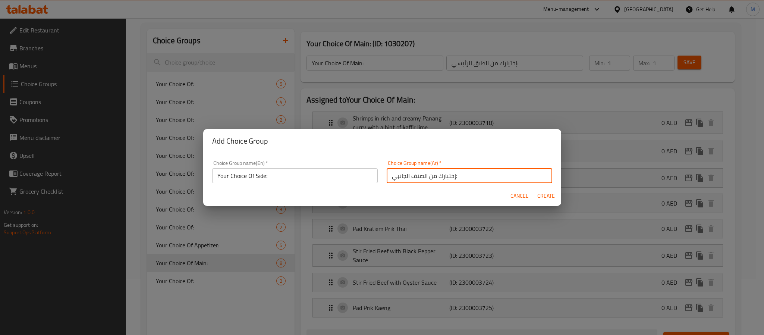
type input "0"
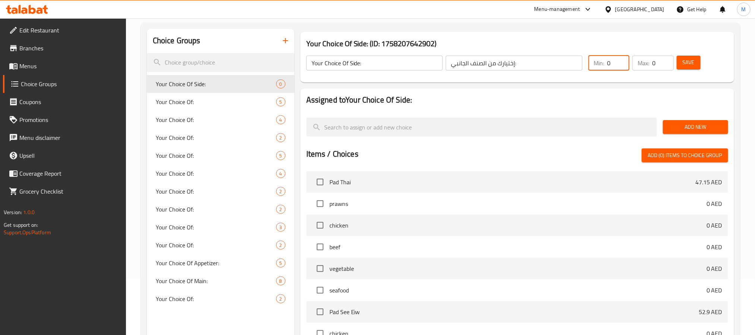
click at [609, 64] on input "0" at bounding box center [618, 63] width 22 height 15
type input "1"
click at [682, 127] on span "Add New" at bounding box center [695, 126] width 53 height 9
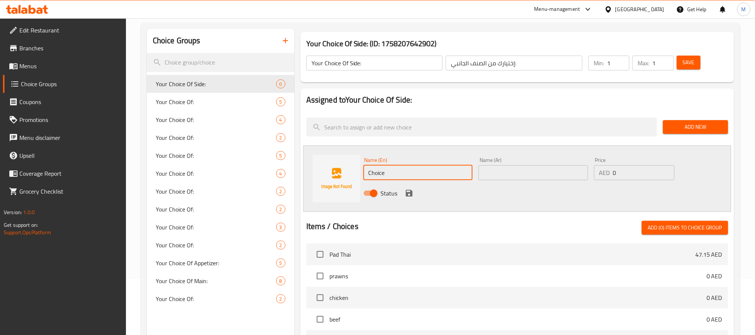
click at [421, 173] on input "Choice" at bounding box center [418, 172] width 110 height 15
paste input "Stream r"
click at [390, 176] on input "Stream rice" at bounding box center [418, 172] width 110 height 15
type input "Stream Rice"
click at [545, 170] on input "text" at bounding box center [534, 172] width 110 height 15
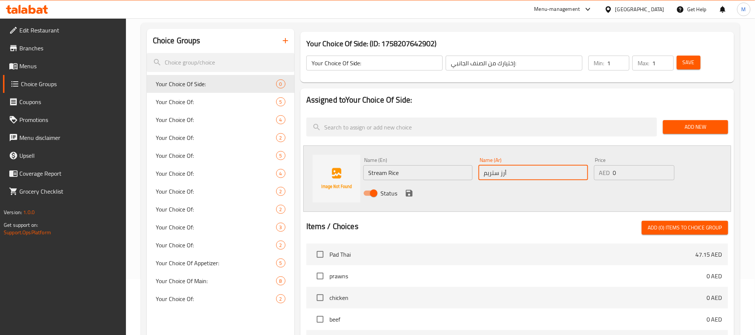
type input "أرز ستريم"
click at [407, 193] on icon "save" at bounding box center [409, 193] width 7 height 7
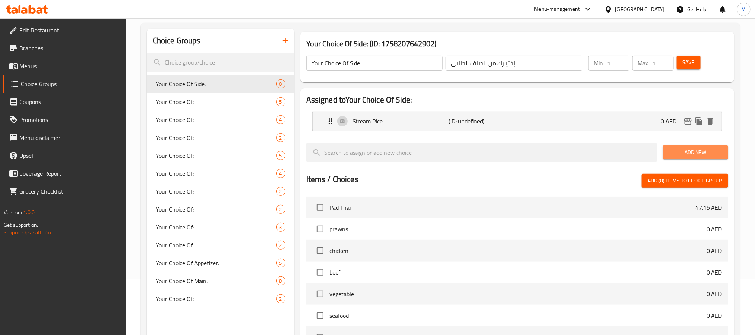
click at [689, 158] on button "Add New" at bounding box center [695, 152] width 65 height 14
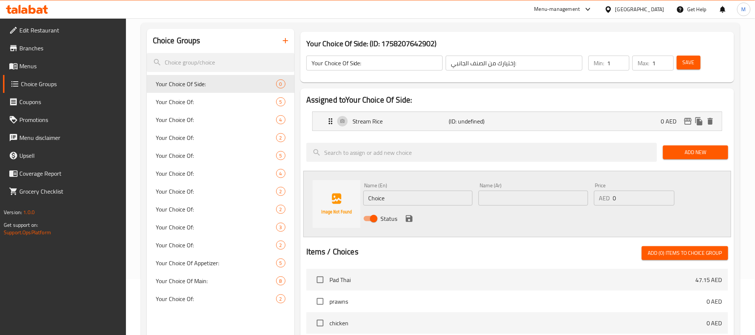
click at [397, 202] on input "Choice" at bounding box center [418, 197] width 110 height 15
paste input "Egg fried r"
type input "Egg Fried Rice"
click at [516, 199] on input "text" at bounding box center [534, 197] width 110 height 15
paste input "أرز مقلي بالبيض"
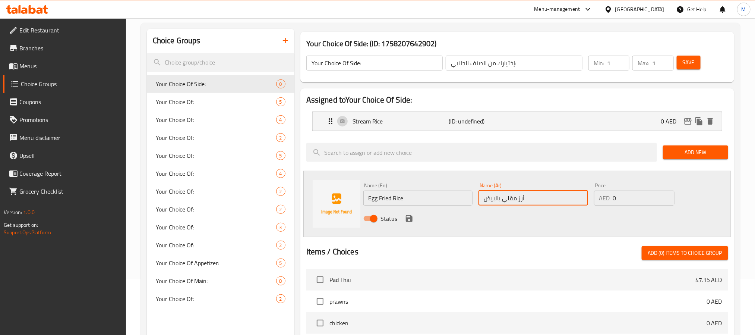
type input "أرز مقلي بالبيض"
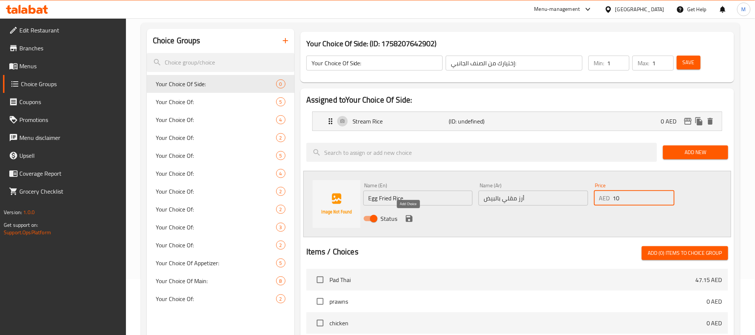
type input "10"
click at [409, 220] on icon "save" at bounding box center [409, 218] width 9 height 9
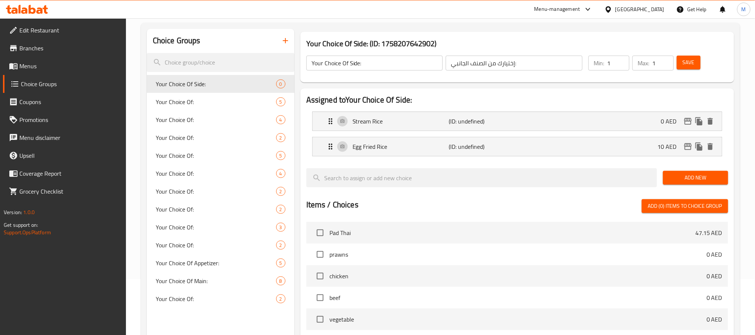
click at [681, 181] on span "Add New" at bounding box center [695, 177] width 53 height 9
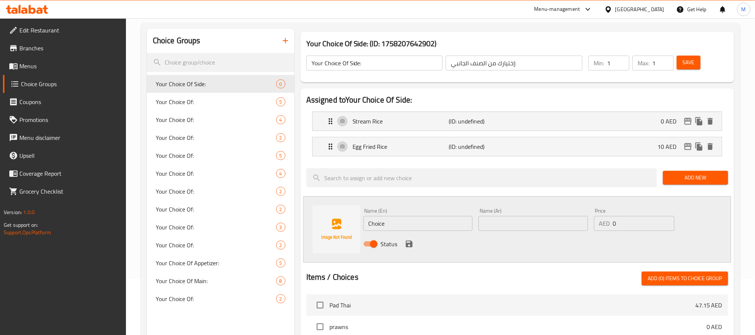
click at [431, 222] on input "Choice" at bounding box center [418, 223] width 110 height 15
paste input "2nd Stream rice"
click at [467, 122] on p "(ID: undefined)" at bounding box center [481, 121] width 64 height 9
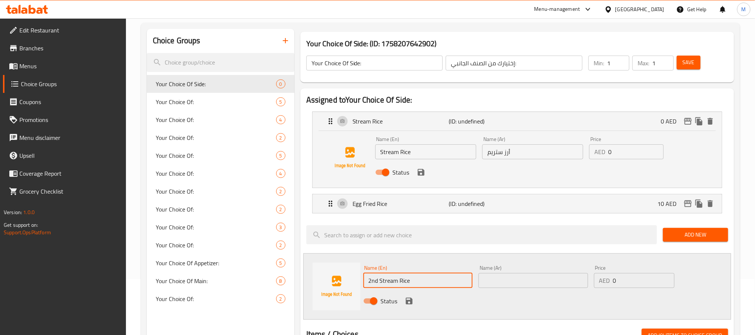
type input "2nd Stream Rice"
click at [508, 154] on input "أرز ستريم" at bounding box center [532, 151] width 101 height 15
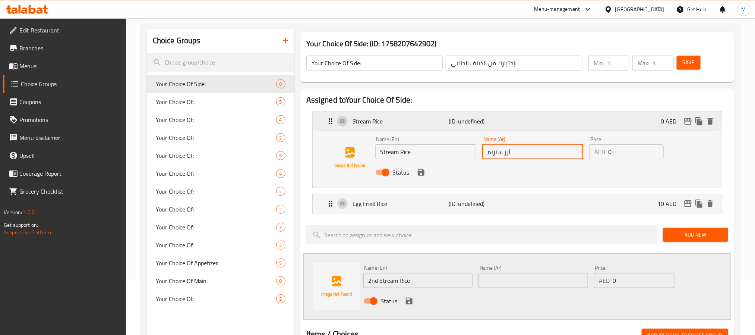
click at [510, 118] on p "(ID: undefined)" at bounding box center [481, 121] width 64 height 9
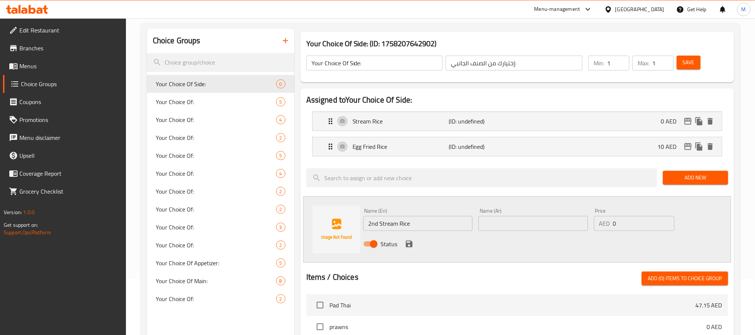
click at [519, 215] on div "Name (Ar) Name (Ar)" at bounding box center [534, 219] width 110 height 23
click at [523, 223] on input "text" at bounding box center [534, 223] width 110 height 15
paste input "أرز ستريم"
type input "أرز ستريم ثاني"
click at [405, 244] on icon "save" at bounding box center [409, 243] width 9 height 9
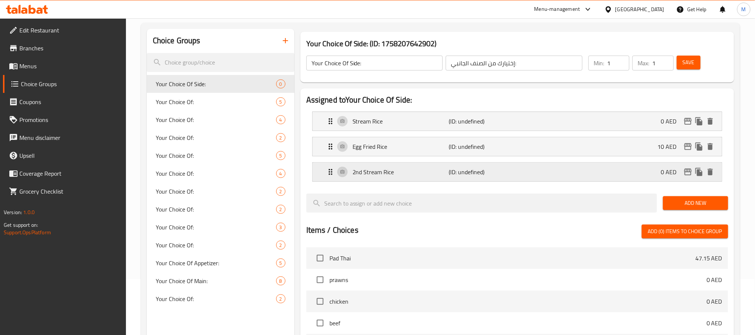
click at [588, 168] on div "2nd Stream Rice (ID: undefined) 0 AED" at bounding box center [519, 172] width 387 height 19
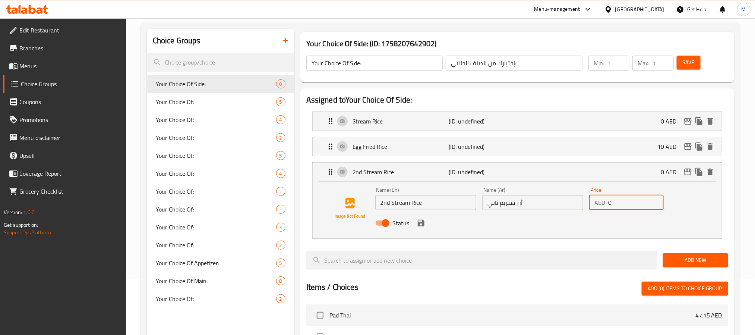
click at [626, 201] on input "0" at bounding box center [635, 202] width 55 height 15
click at [421, 225] on icon "save" at bounding box center [421, 222] width 9 height 9
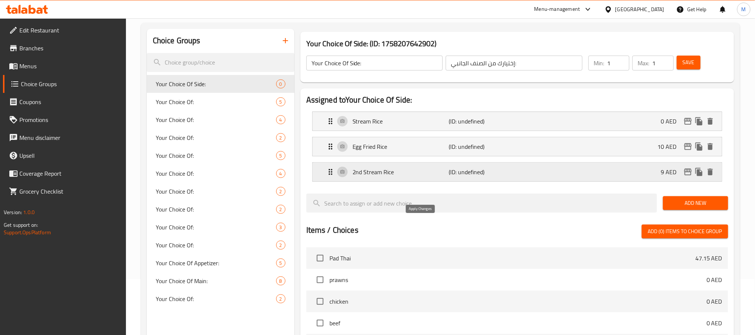
type input "9"
click at [685, 64] on span "Save" at bounding box center [689, 62] width 12 height 9
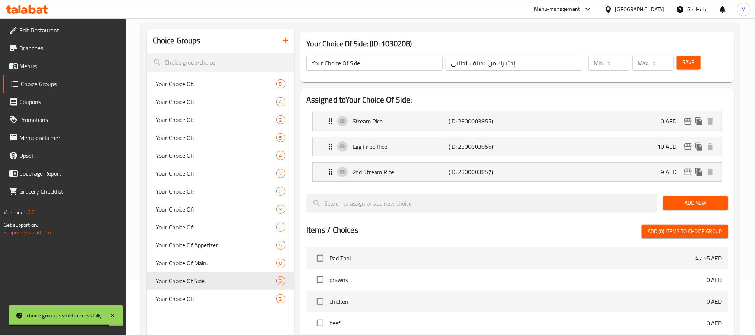
click at [286, 39] on icon "button" at bounding box center [285, 40] width 5 height 5
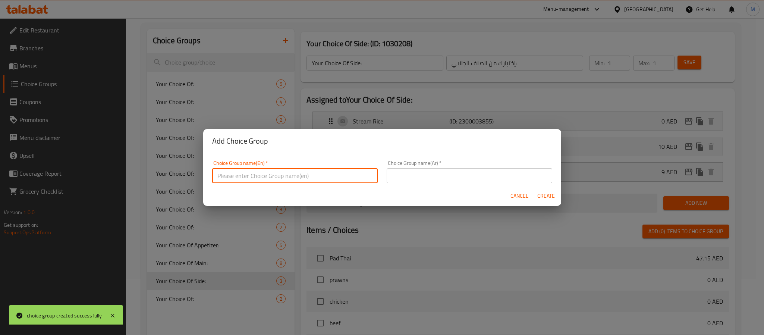
click at [329, 173] on input "text" at bounding box center [295, 175] width 166 height 15
type input "Add On's:"
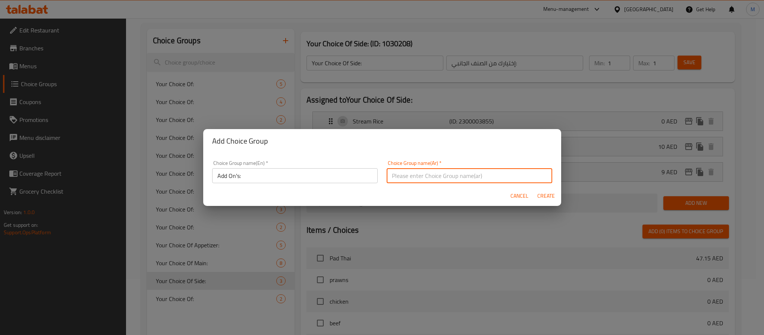
click at [404, 171] on input "text" at bounding box center [470, 175] width 166 height 15
type input "الإضافات:"
click at [534, 189] on button "Create" at bounding box center [546, 196] width 24 height 14
type input "Add On's:"
type input "الإضافات:"
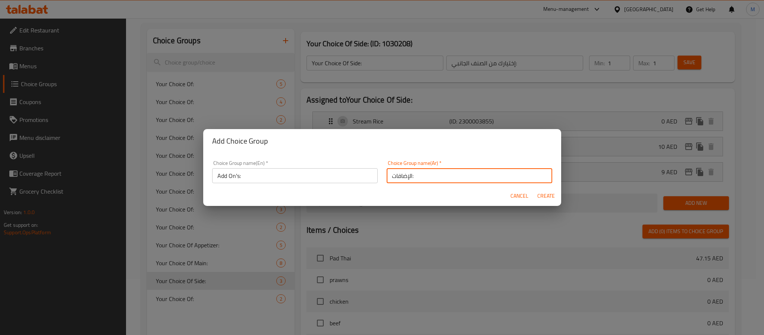
type input "0"
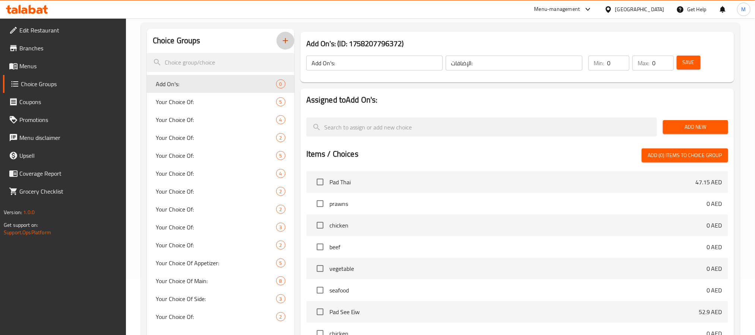
click at [679, 130] on span "Add New" at bounding box center [695, 126] width 53 height 9
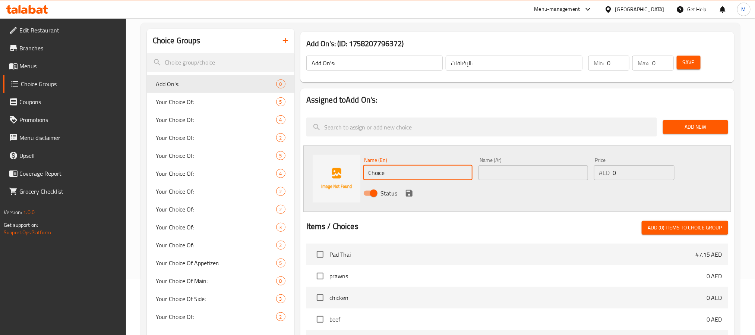
click at [388, 178] on input "Choice" at bounding box center [418, 172] width 110 height 15
paste input "[PERSON_NAME] With Shrimps"
type input "[PERSON_NAME] With Shrimps"
click at [506, 175] on input "text" at bounding box center [534, 172] width 110 height 15
paste input "توم يام بالجمبري"
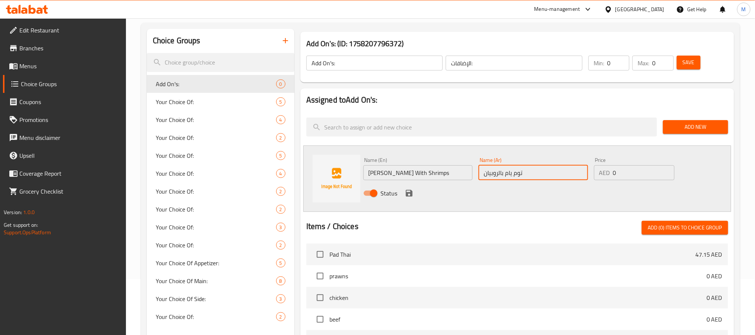
type input "توم يام بالروبيان"
paste input "number"
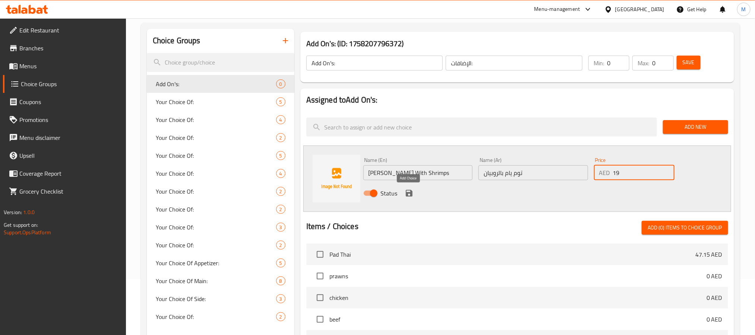
type input "19"
drag, startPoint x: 409, startPoint y: 193, endPoint x: 566, endPoint y: 175, distance: 158.4
click at [408, 193] on icon "save" at bounding box center [409, 193] width 9 height 9
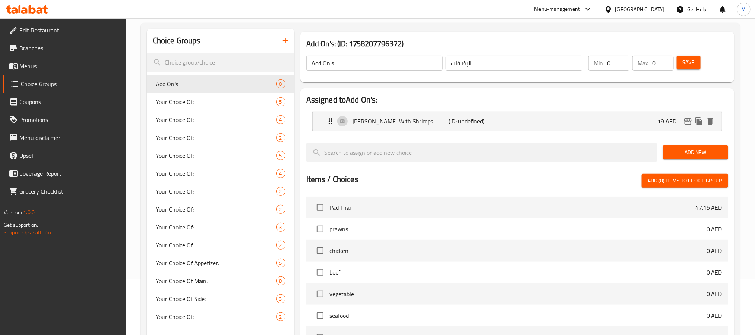
click at [678, 158] on button "Add New" at bounding box center [695, 152] width 65 height 14
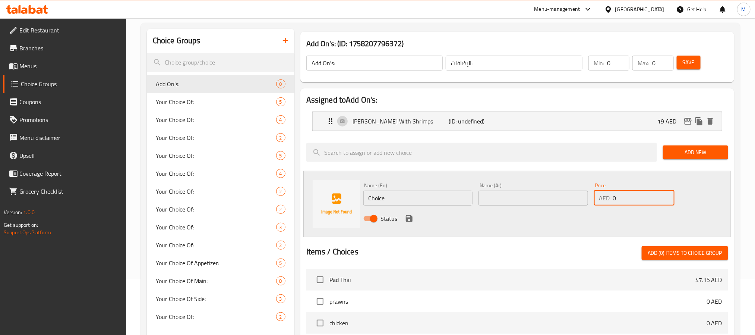
click at [634, 199] on input "0" at bounding box center [644, 197] width 62 height 15
paste input "19"
type input "19"
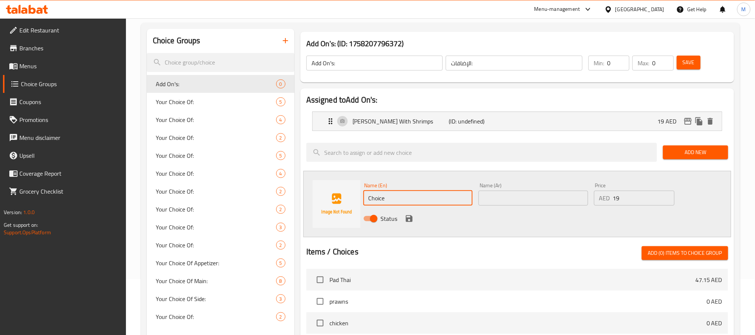
click at [428, 205] on input "Choice" at bounding box center [418, 197] width 110 height 15
paste input "[PERSON_NAME] With Mushroom (V)"
type input "[PERSON_NAME] With Mushroom (V)"
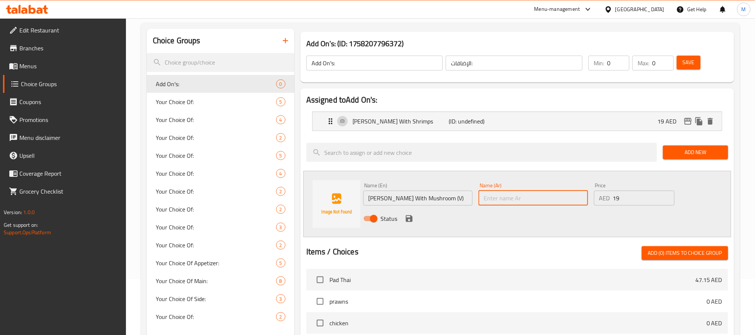
paste input "شوربة توم يام بالبافطر (نباتي)"
drag, startPoint x: 515, startPoint y: 200, endPoint x: 545, endPoint y: 235, distance: 46.0
click at [516, 200] on input "شوربة توم يام بالبافطر (نباتي)" at bounding box center [534, 197] width 110 height 15
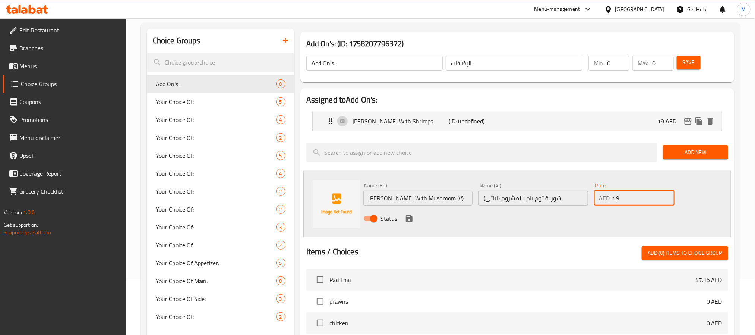
click at [555, 197] on input "شوربة توم يام بالمشروم (نباتي)" at bounding box center [534, 197] width 110 height 15
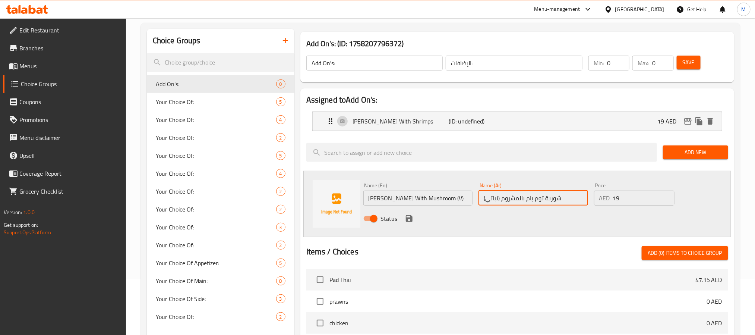
click at [555, 197] on input "شوربة توم يام بالمشروم (نباتي)" at bounding box center [534, 197] width 110 height 15
click at [427, 125] on p "[PERSON_NAME] With Shrimps" at bounding box center [401, 121] width 96 height 9
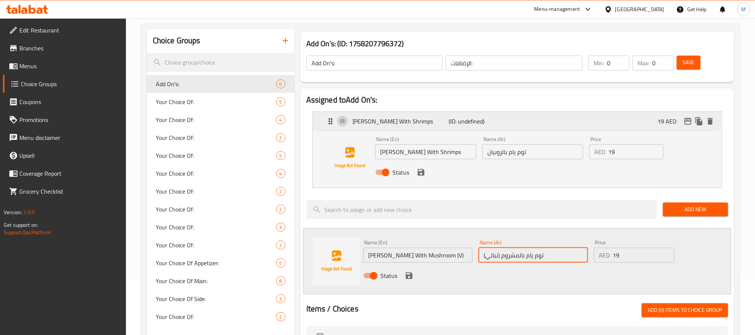
click at [427, 123] on p "[PERSON_NAME] With Shrimps" at bounding box center [401, 121] width 96 height 9
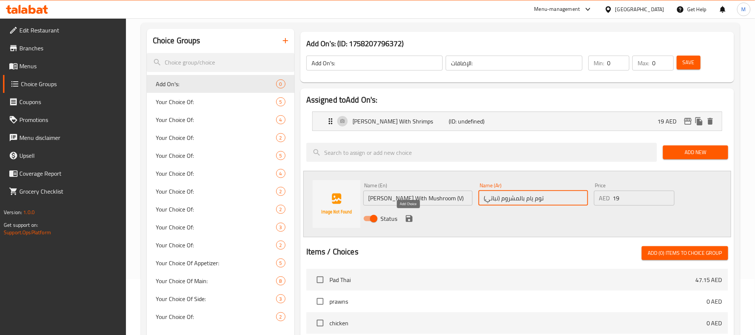
type input "توم يام بالمشروم (نباتي)"
click at [413, 214] on icon "save" at bounding box center [409, 218] width 9 height 9
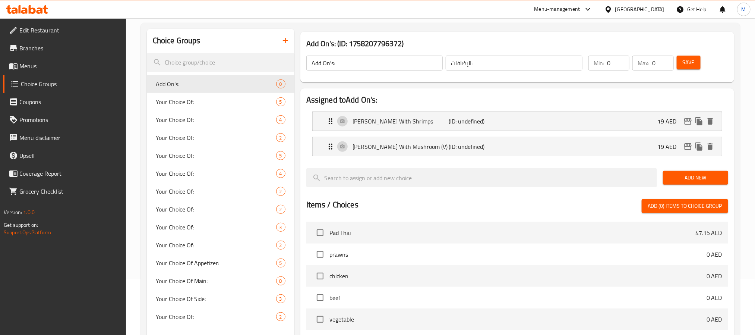
click at [678, 179] on span "Add New" at bounding box center [695, 177] width 53 height 9
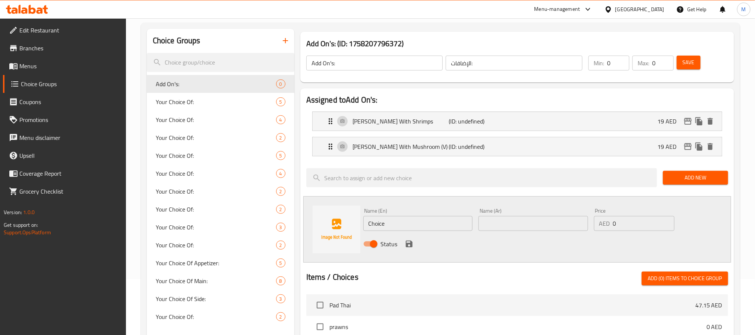
click at [630, 220] on input "0" at bounding box center [644, 223] width 62 height 15
paste input "19"
type input "19"
click at [429, 221] on input "Choice" at bounding box center [418, 223] width 110 height 15
paste input "[PERSON_NAME] With Chicken"
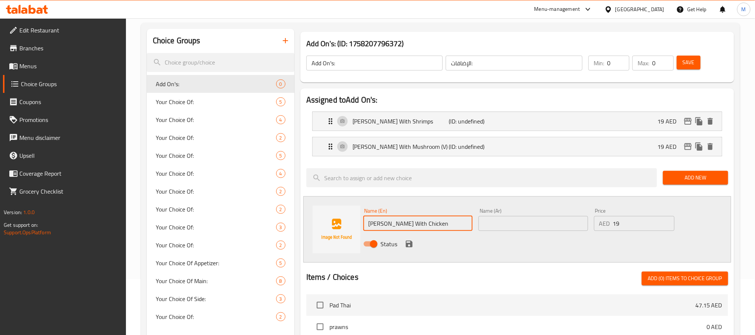
type input "[PERSON_NAME] With Chicken"
click at [519, 223] on input "text" at bounding box center [534, 223] width 110 height 15
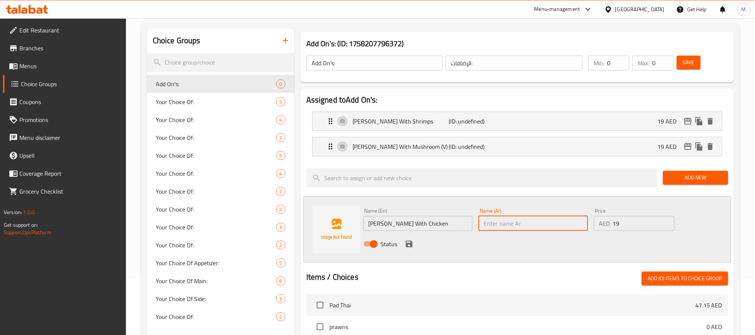
paste input "توم كها بالدجاج"
type input "توم كها بالدجاج"
click at [633, 221] on input "19" at bounding box center [644, 223] width 62 height 15
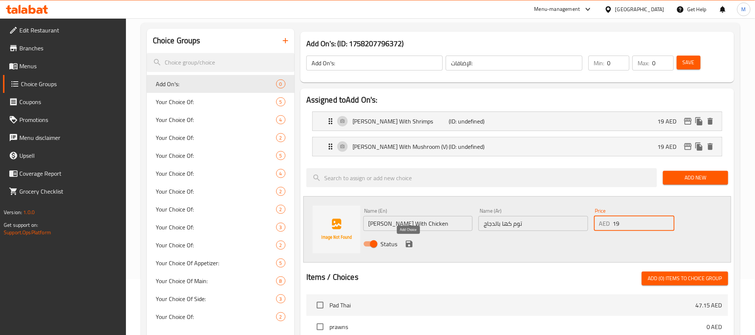
click at [410, 244] on icon "save" at bounding box center [409, 243] width 7 height 7
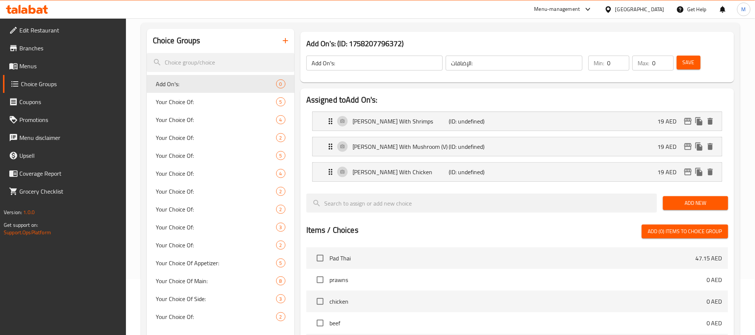
click at [701, 208] on span "Add New" at bounding box center [695, 202] width 53 height 9
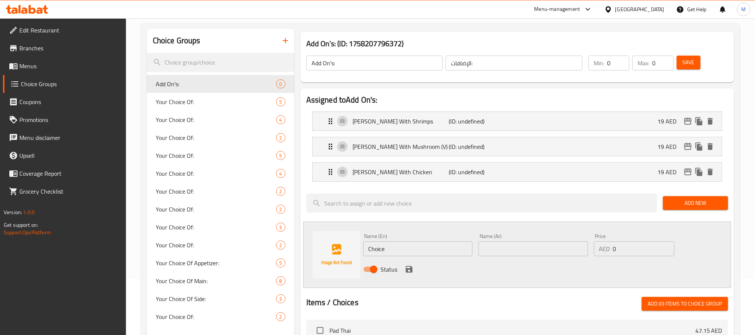
click at [627, 252] on input "0" at bounding box center [644, 248] width 62 height 15
paste input "19"
type input "19"
click at [423, 254] on input "Choice" at bounding box center [418, 248] width 110 height 15
paste input "Thai Green Curry With Beef"
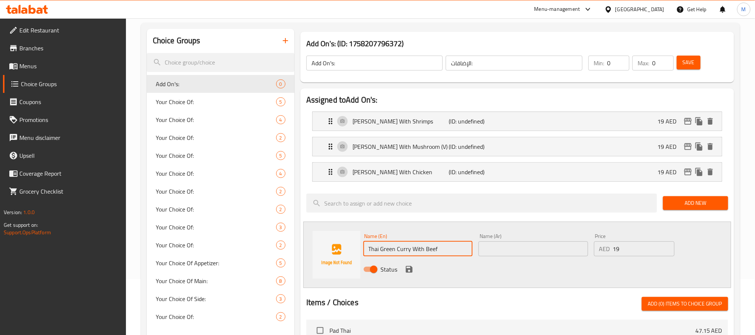
type input "Thai Green Curry With Beef"
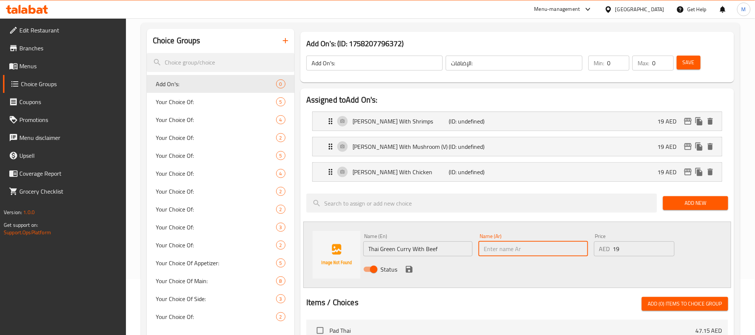
click at [539, 250] on input "text" at bounding box center [534, 248] width 110 height 15
paste input "كاري أخضر تايلندي باللحم البقري"
type input "كاري أخضر تايلندي باللحم البقري"
click at [631, 246] on input "19" at bounding box center [644, 248] width 62 height 15
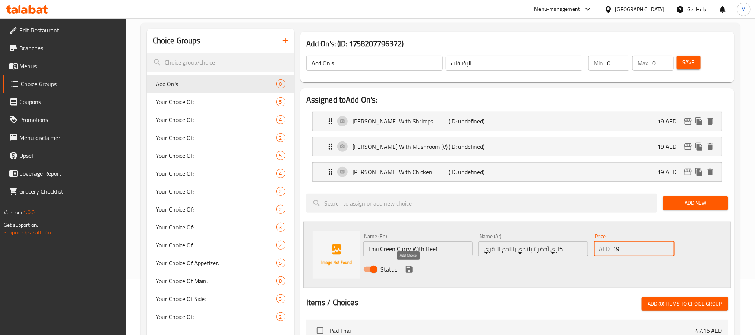
click at [409, 268] on icon "save" at bounding box center [409, 269] width 9 height 9
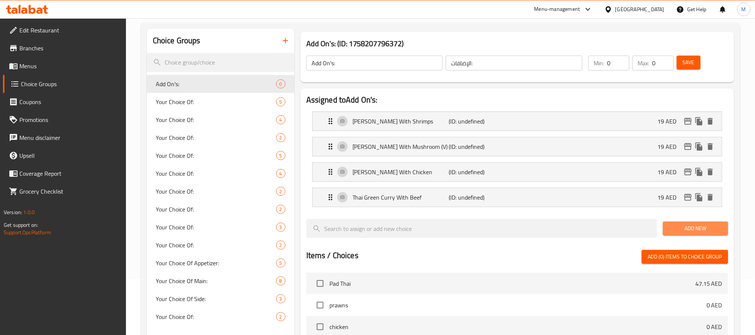
click at [679, 230] on span "Add New" at bounding box center [695, 228] width 53 height 9
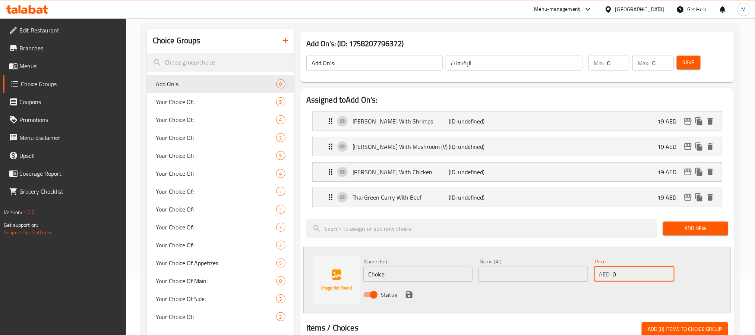
click at [636, 275] on input "0" at bounding box center [644, 274] width 62 height 15
paste input "19"
type input "19"
click at [433, 274] on input "Choice" at bounding box center [418, 274] width 110 height 15
paste input "Thai Green Curry With Tufu (V)"
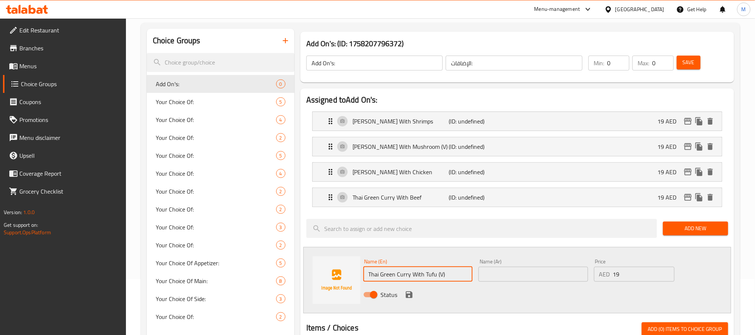
type input "Thai Green Curry With Tufu (V)"
click at [532, 281] on input "text" at bounding box center [534, 274] width 110 height 15
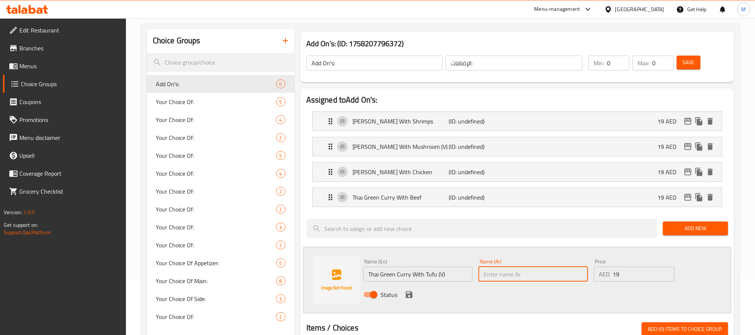
paste input "كاري أخضر تايلندي بالتوفو (نباتي)"
type input "كاري أخضر تايلندي بالتوفو (نباتي)"
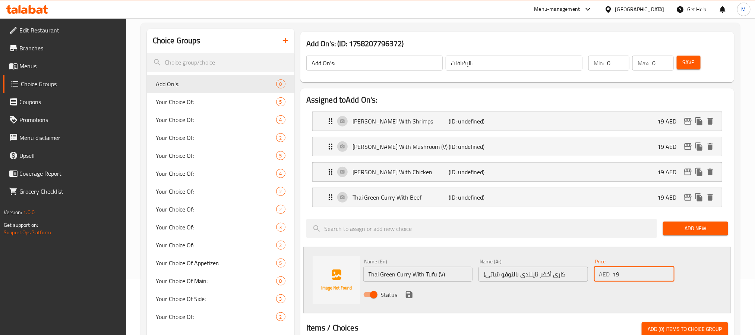
click at [626, 275] on input "19" at bounding box center [644, 274] width 62 height 15
click at [412, 296] on icon "save" at bounding box center [409, 294] width 7 height 7
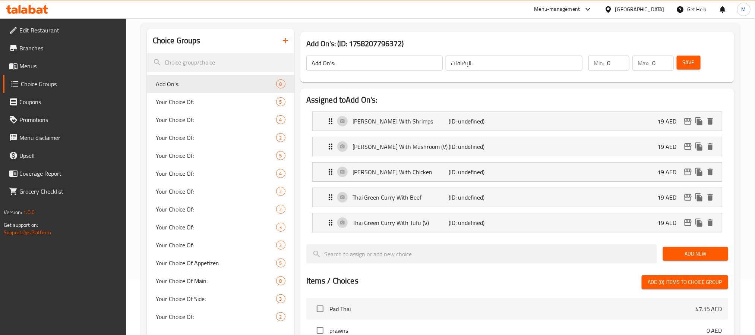
click at [687, 258] on span "Add New" at bounding box center [695, 253] width 53 height 9
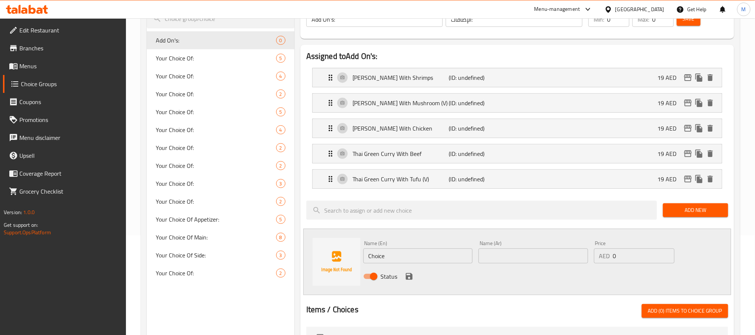
scroll to position [168, 0]
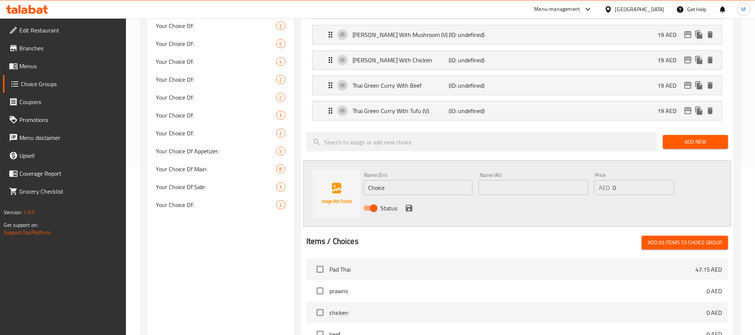
click at [634, 189] on input "0" at bounding box center [644, 187] width 62 height 15
paste input "19"
type input "19"
click at [431, 188] on input "Choice" at bounding box center [418, 187] width 110 height 15
paste input "Thai Red Curry With Chicken"
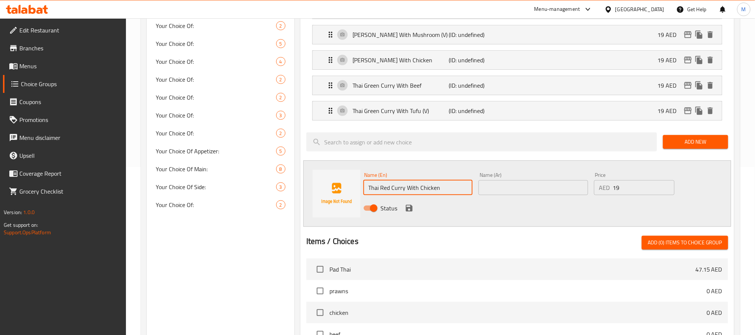
type input "Thai Red Curry With Chicken"
drag, startPoint x: 530, startPoint y: 193, endPoint x: 541, endPoint y: 192, distance: 11.3
click at [530, 193] on input "text" at bounding box center [534, 187] width 110 height 15
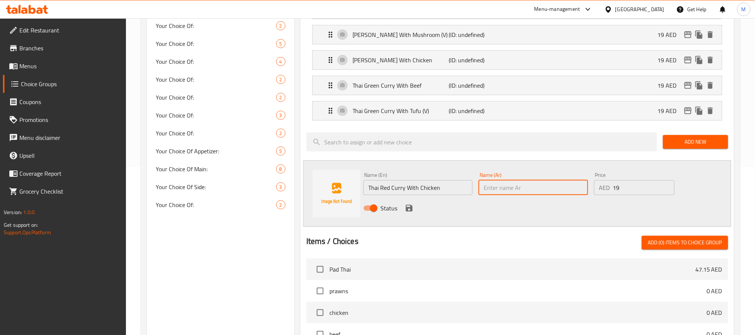
paste input "كاري أحمر تايلندي بالدجاج"
type input "كاري أحمر تايلندي بالدجاج"
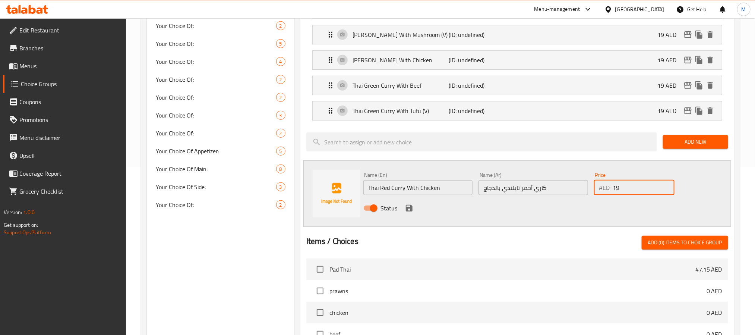
click at [635, 190] on input "19" at bounding box center [644, 187] width 62 height 15
click at [413, 206] on icon "save" at bounding box center [409, 208] width 9 height 9
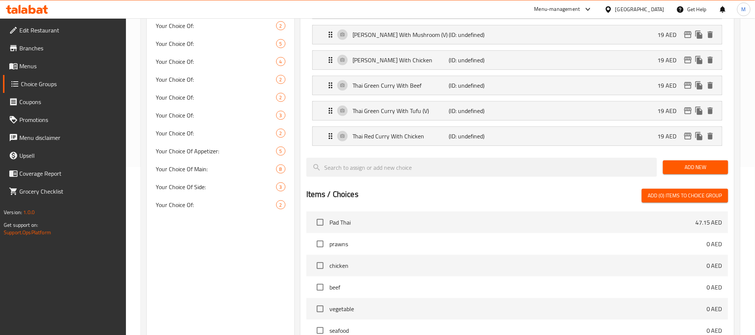
click at [680, 172] on span "Add New" at bounding box center [695, 167] width 53 height 9
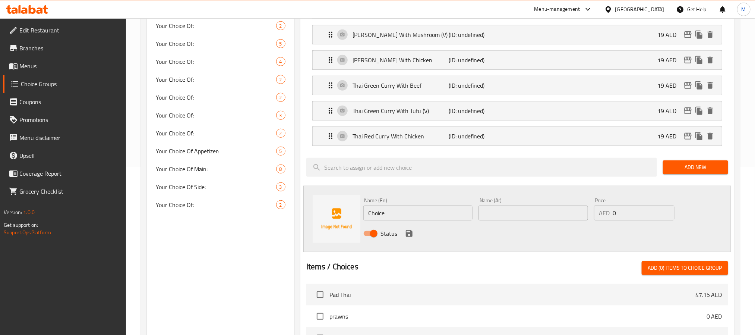
click at [661, 217] on input "0" at bounding box center [644, 212] width 62 height 15
paste input "19"
type input "19"
drag, startPoint x: 413, startPoint y: 217, endPoint x: 424, endPoint y: 215, distance: 11.0
click at [413, 217] on input "Choice" at bounding box center [418, 212] width 110 height 15
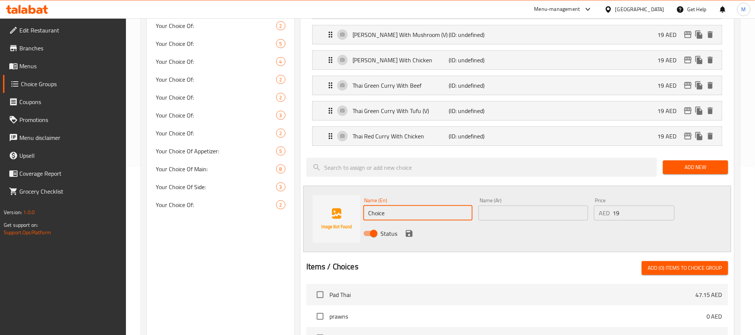
paste input "Mango Sticky Rice"
type input "Mango Sticky Rice"
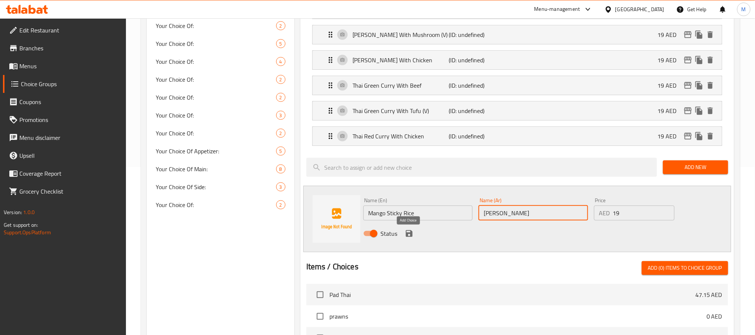
type input "[PERSON_NAME]"
click at [405, 233] on icon "save" at bounding box center [409, 233] width 9 height 9
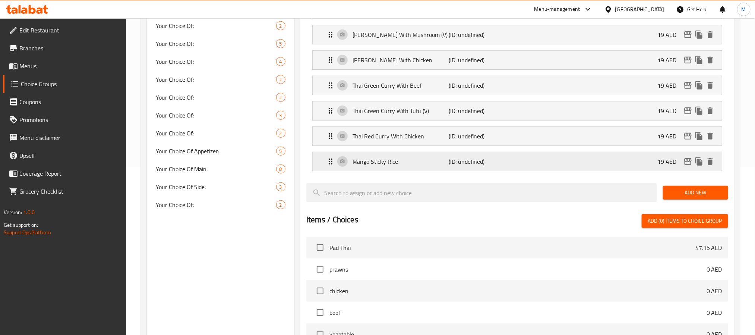
click at [679, 188] on button "Add New" at bounding box center [695, 193] width 65 height 14
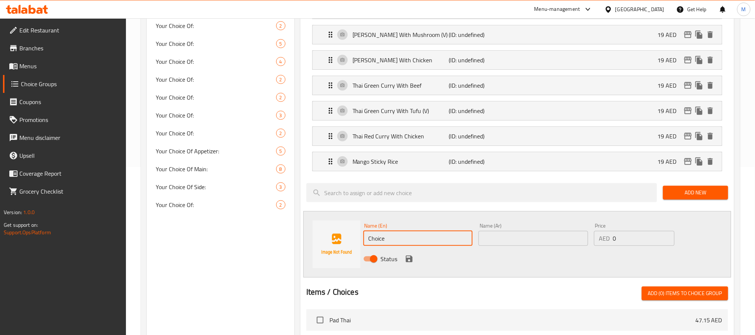
click at [387, 238] on input "Choice" at bounding box center [418, 238] width 110 height 15
paste input "Water"
type input "Water"
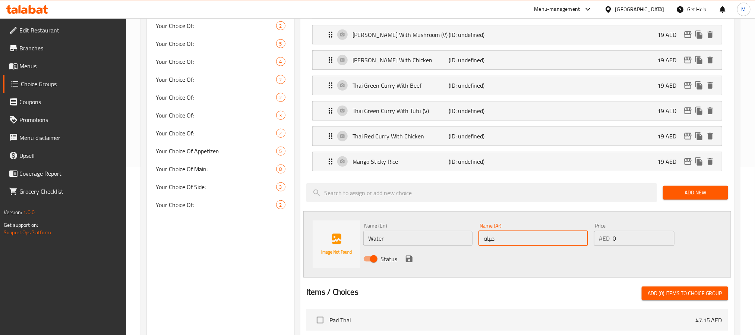
type input "مياه"
type input "3"
click at [407, 258] on icon "save" at bounding box center [409, 258] width 7 height 7
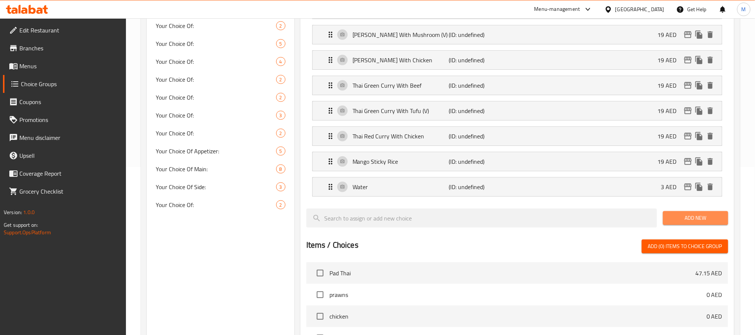
click at [695, 217] on span "Add New" at bounding box center [695, 217] width 53 height 9
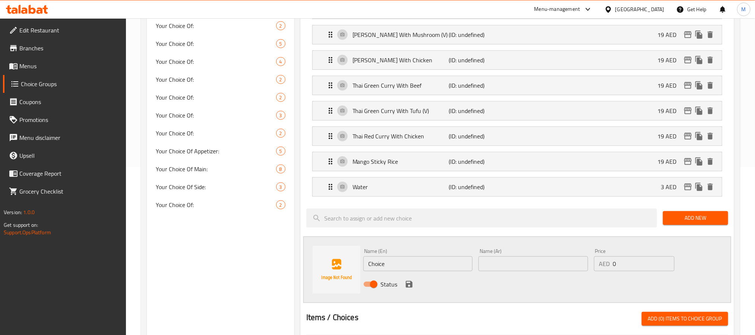
click at [642, 263] on input "0" at bounding box center [644, 263] width 62 height 15
type input "5"
click at [416, 263] on input "Choice" at bounding box center [418, 263] width 110 height 15
paste input "oke"
type input "Coke"
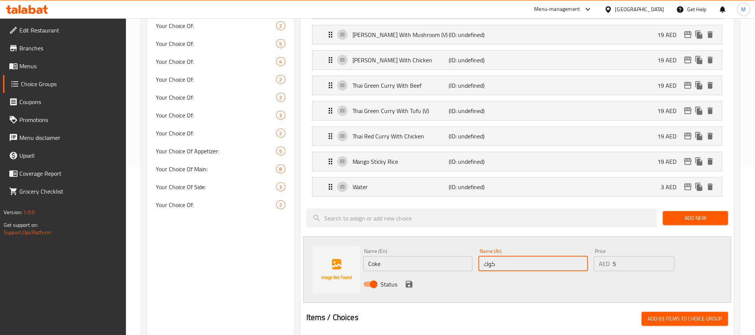
type input "كوكاكولا"
click at [408, 284] on icon "save" at bounding box center [409, 284] width 7 height 7
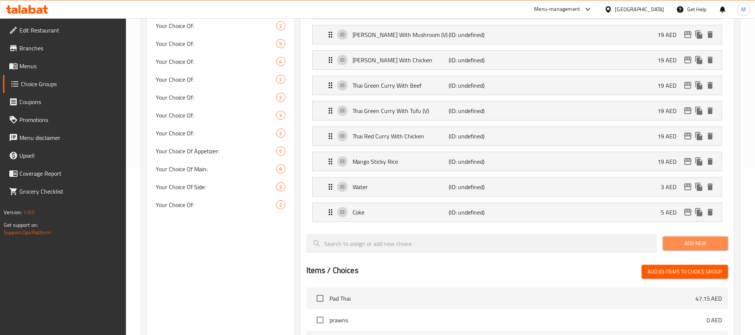
click at [697, 250] on button "Add New" at bounding box center [695, 243] width 65 height 14
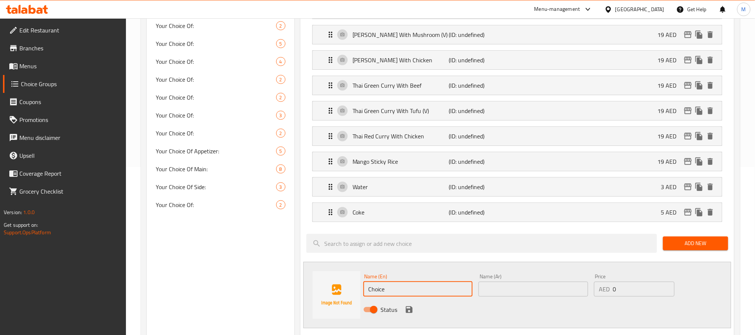
click at [451, 293] on input "Choice" at bounding box center [418, 288] width 110 height 15
paste input "Red Soda"
type input "Red Soda"
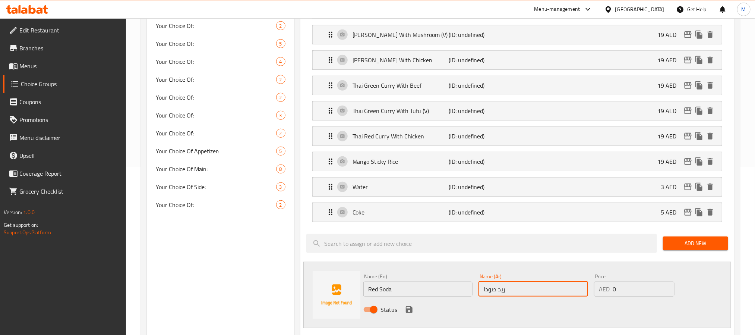
type input "ريد صودا"
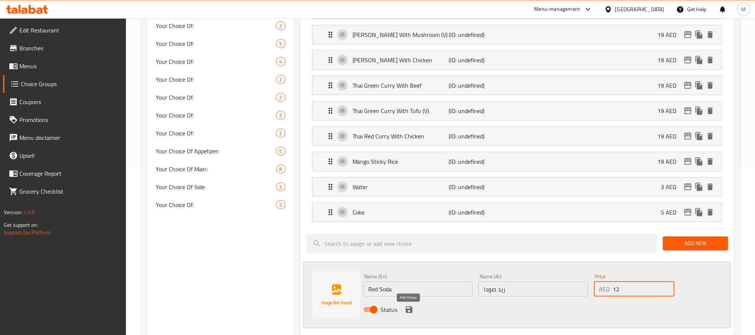
type input "12"
click at [406, 313] on icon "save" at bounding box center [409, 309] width 7 height 7
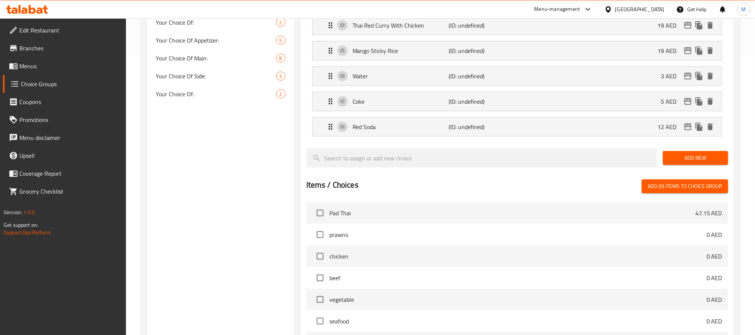
scroll to position [280, 0]
click at [700, 147] on div at bounding box center [517, 144] width 422 height 6
click at [701, 155] on span "Add New" at bounding box center [695, 156] width 53 height 9
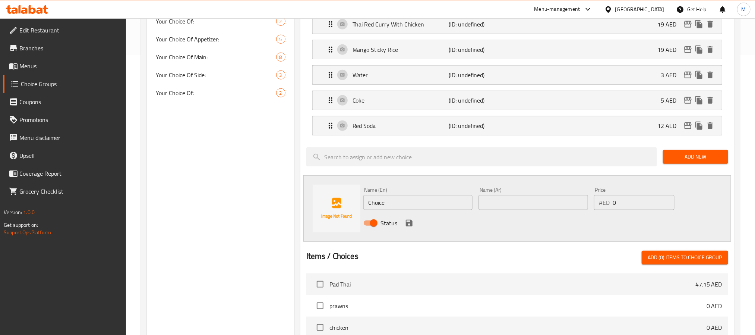
click at [649, 205] on input "0" at bounding box center [644, 202] width 62 height 15
paste input "12"
type input "12"
drag, startPoint x: 434, startPoint y: 202, endPoint x: 461, endPoint y: 200, distance: 26.9
click at [434, 202] on input "Choice" at bounding box center [418, 202] width 110 height 15
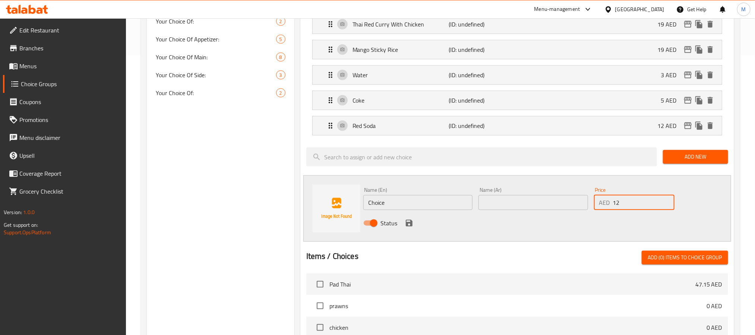
paste input "Green Soda"
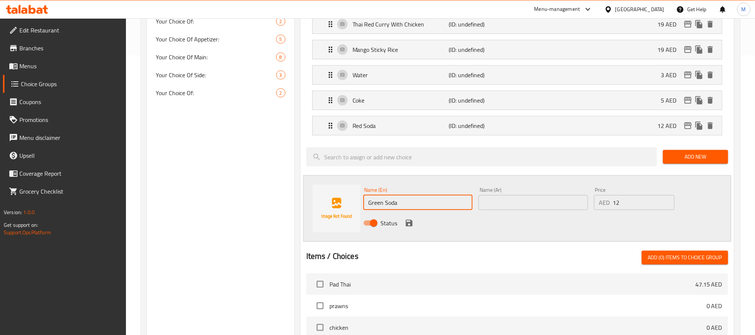
type input "Green Soda"
click at [527, 198] on input "text" at bounding box center [534, 202] width 110 height 15
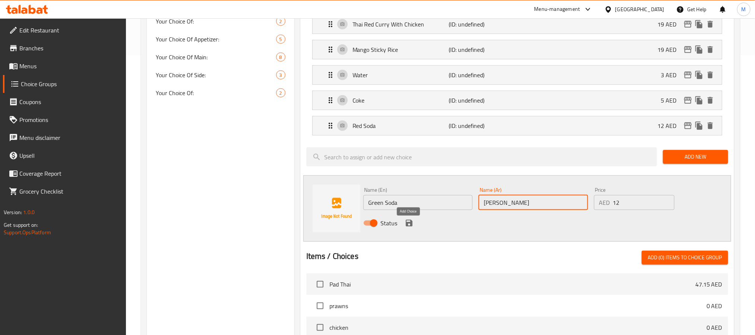
type input "[PERSON_NAME]"
drag, startPoint x: 412, startPoint y: 230, endPoint x: 661, endPoint y: 175, distance: 255.1
click at [411, 227] on icon "save" at bounding box center [409, 222] width 9 height 9
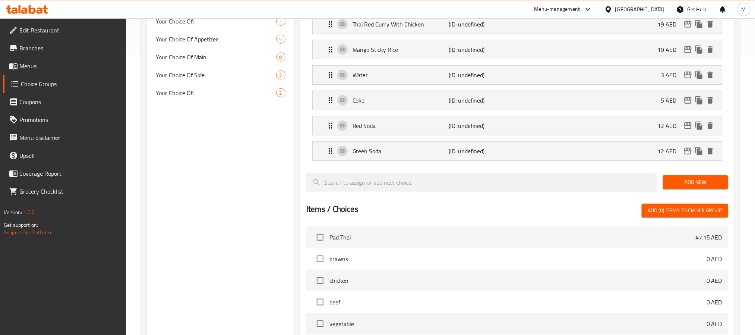
click at [683, 178] on div "Add New" at bounding box center [695, 182] width 71 height 25
click at [683, 179] on button "Add New" at bounding box center [695, 182] width 65 height 14
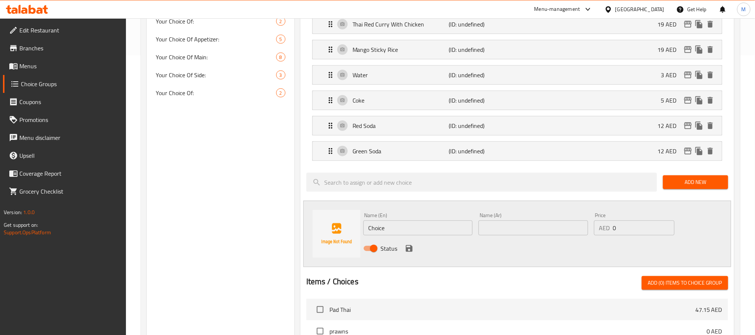
click at [619, 225] on input "0" at bounding box center [644, 227] width 62 height 15
paste input "number"
type input "12"
click at [433, 232] on input "Choice" at bounding box center [418, 227] width 110 height 15
paste input "Thai Lemonade"
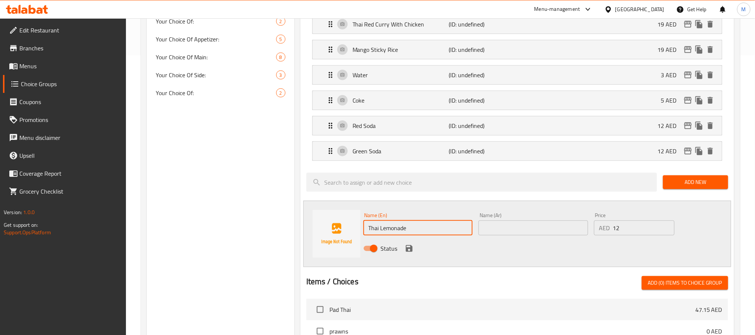
type input "Thai Lemonade"
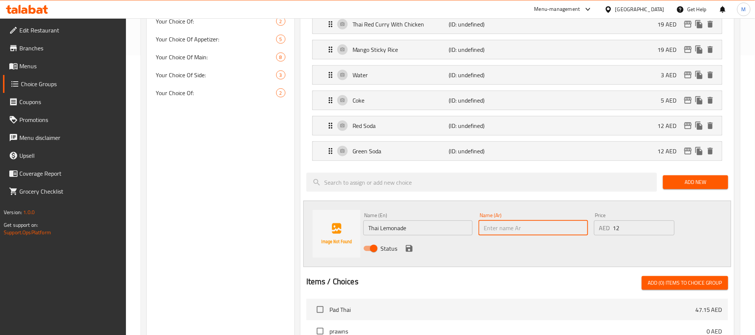
paste input "ل[PERSON_NAME]"
click at [506, 235] on input "ل[PERSON_NAME]" at bounding box center [534, 227] width 110 height 15
type input "ليمونادة تايلندي"
click at [406, 248] on icon "save" at bounding box center [409, 248] width 9 height 9
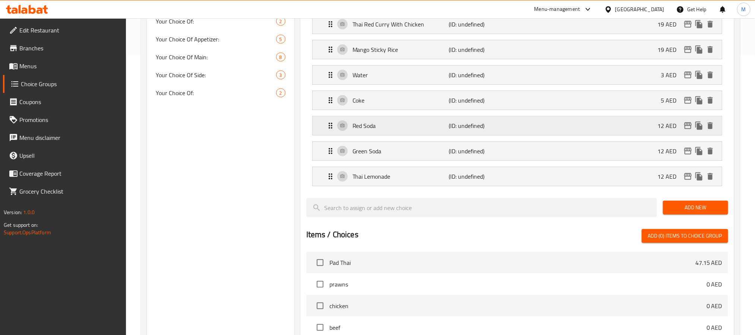
click at [687, 206] on span "Add New" at bounding box center [695, 207] width 53 height 9
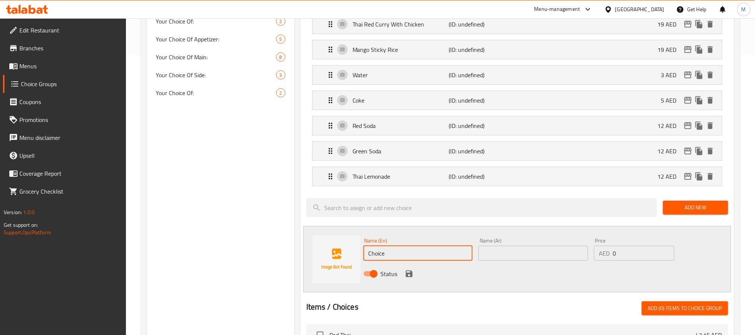
click at [443, 259] on input "Choice" at bounding box center [418, 253] width 110 height 15
paste input "Red Lemon Soda"
type input "Red Lemon Soda"
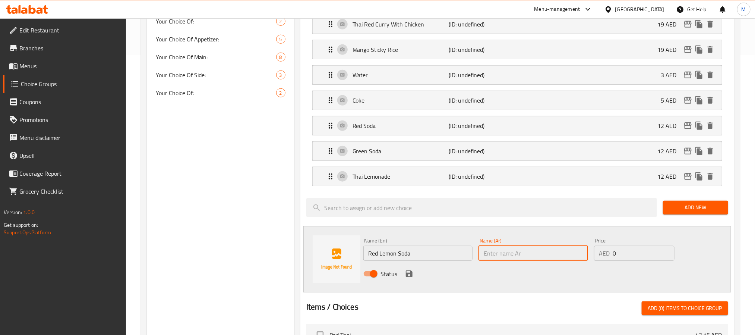
paste input "ليموناد أحمر غازي"
type input "ليموناد أحمر غازي"
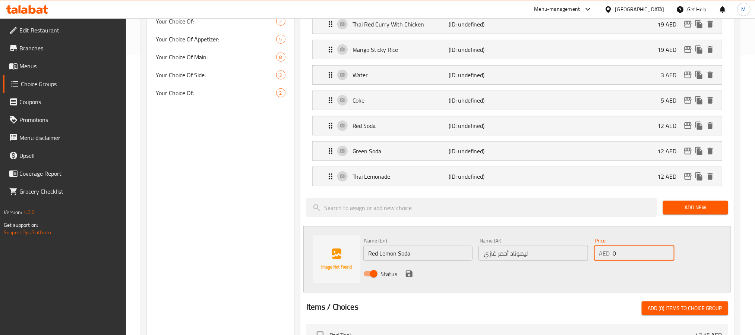
click at [631, 261] on input "0" at bounding box center [644, 253] width 62 height 15
type input "12"
click at [487, 255] on input "ليموناد أحمر غازي" at bounding box center [534, 253] width 110 height 15
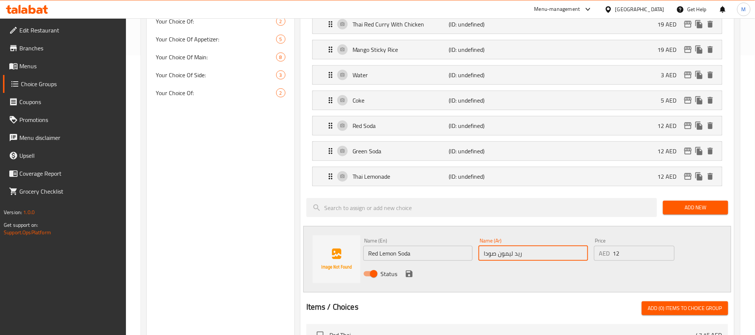
type input "ريد ليمون صودا"
click at [414, 279] on button "save" at bounding box center [409, 273] width 11 height 11
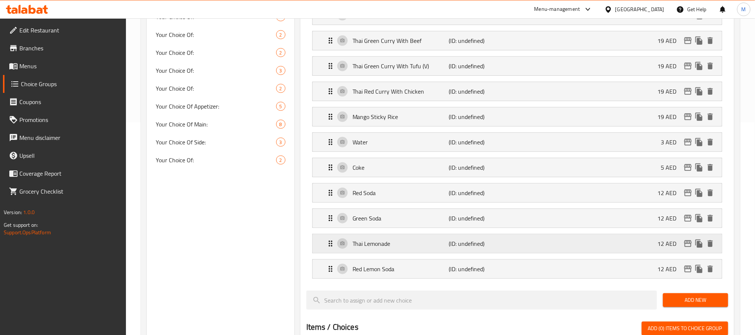
scroll to position [56, 0]
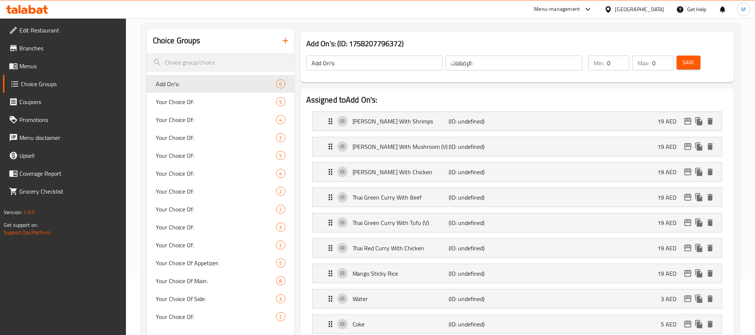
click at [697, 56] on button "Save" at bounding box center [689, 63] width 24 height 14
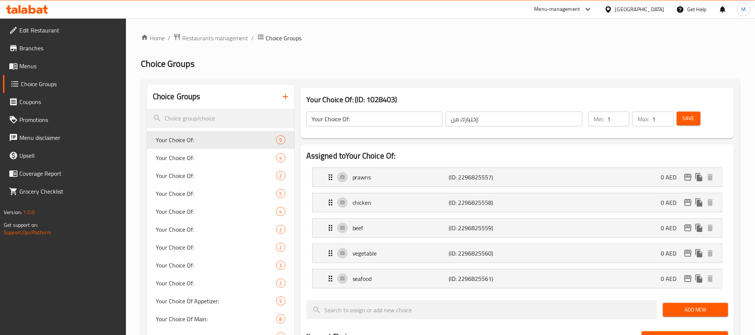
click at [25, 64] on span "Menus" at bounding box center [69, 66] width 101 height 9
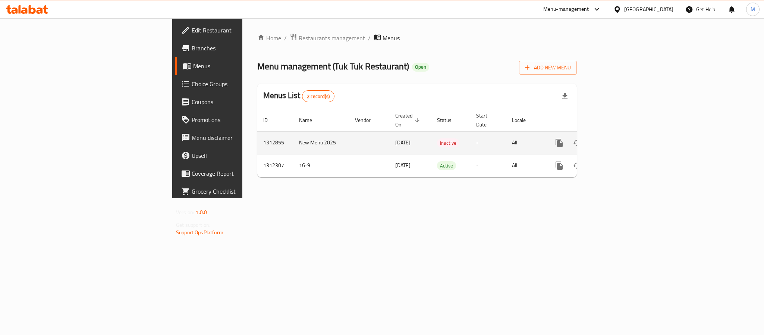
click at [616, 139] on icon "enhanced table" at bounding box center [613, 142] width 7 height 7
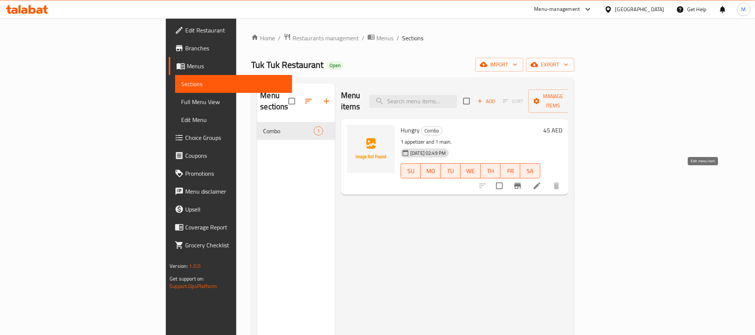
click at [542, 181] on icon at bounding box center [537, 185] width 9 height 9
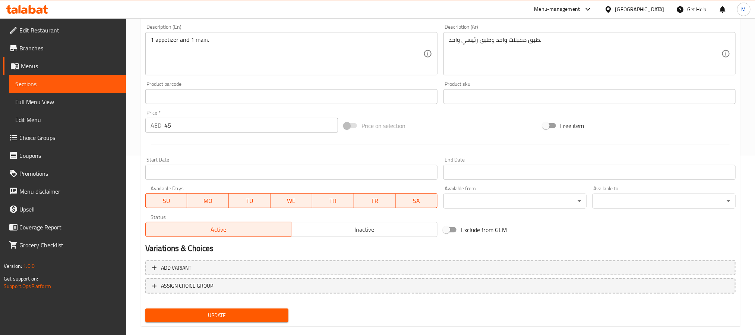
scroll to position [191, 0]
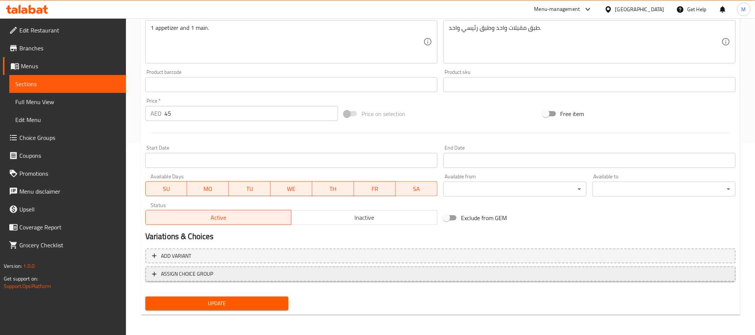
click at [419, 272] on span "ASSIGN CHOICE GROUP" at bounding box center [440, 273] width 577 height 9
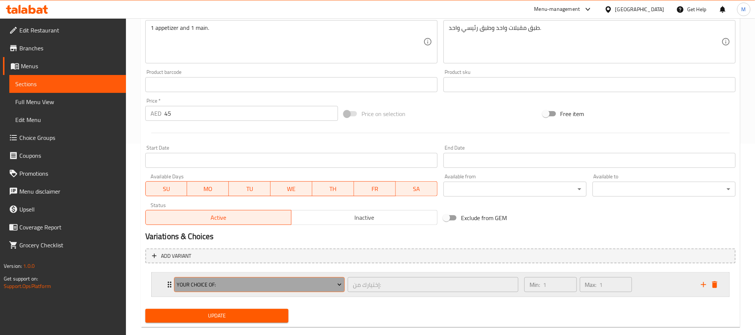
click at [283, 285] on span "Your Choice Of:" at bounding box center [259, 284] width 165 height 9
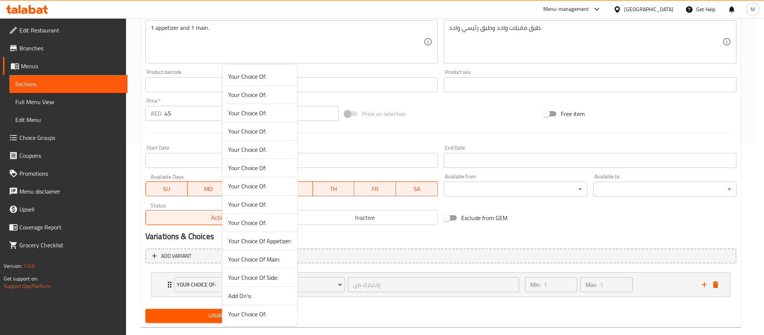
click at [273, 244] on span "Your Choice Of Appetizer:" at bounding box center [259, 240] width 63 height 9
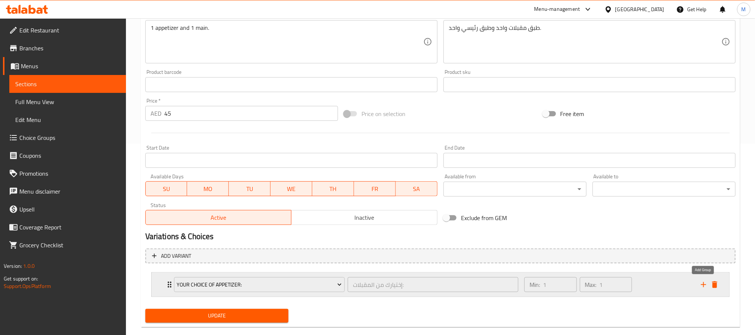
click at [701, 284] on icon "add" at bounding box center [703, 284] width 9 height 9
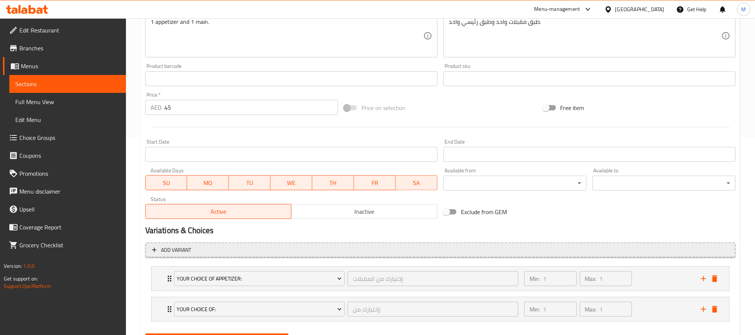
scroll to position [236, 0]
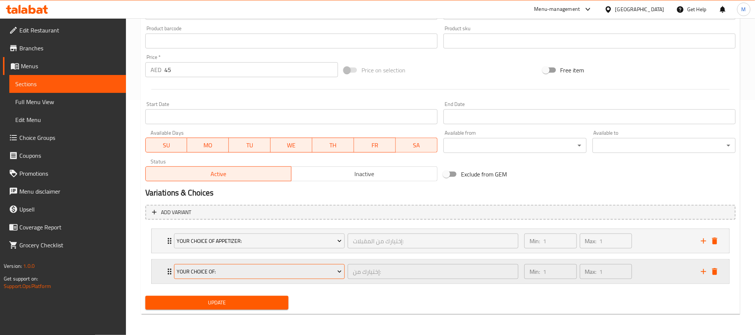
click at [243, 272] on span "Your Choice Of:" at bounding box center [259, 271] width 165 height 9
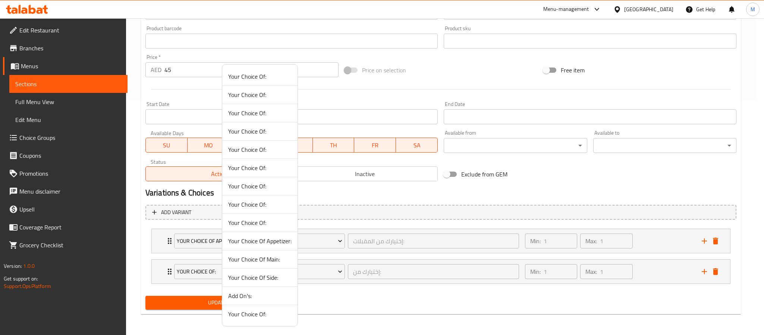
click at [274, 262] on span "Your Choice Of Main:" at bounding box center [259, 259] width 63 height 9
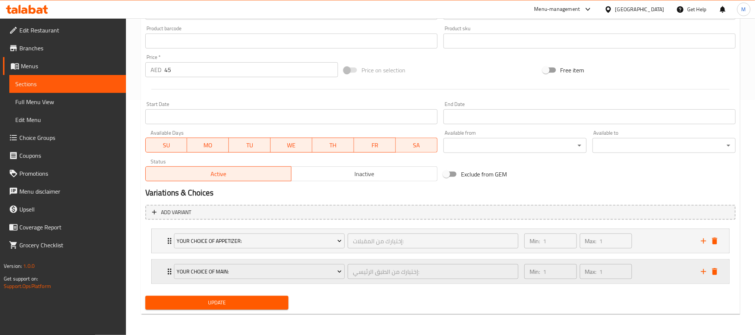
click at [703, 272] on icon "add" at bounding box center [703, 271] width 9 height 9
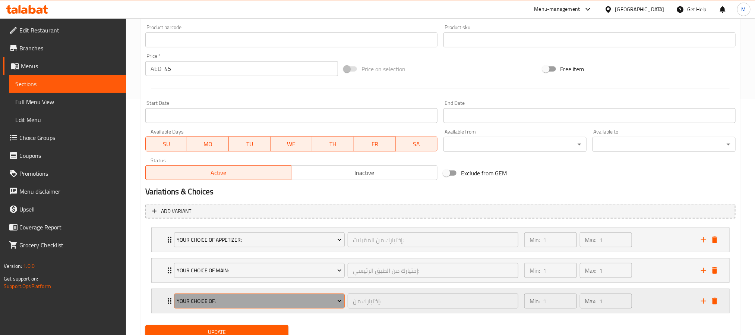
click at [223, 297] on span "Your Choice Of:" at bounding box center [259, 300] width 165 height 9
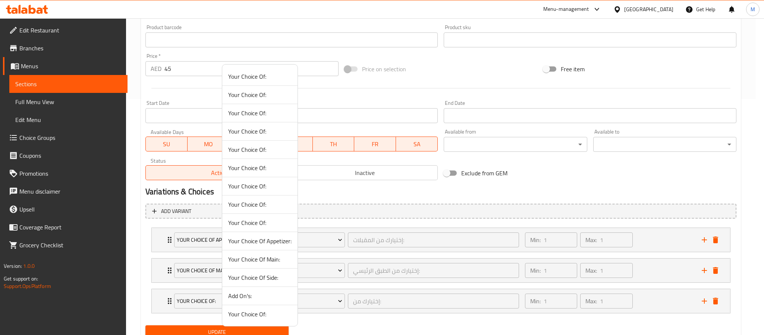
click at [258, 279] on span "Your Choice Of Side:" at bounding box center [259, 277] width 63 height 9
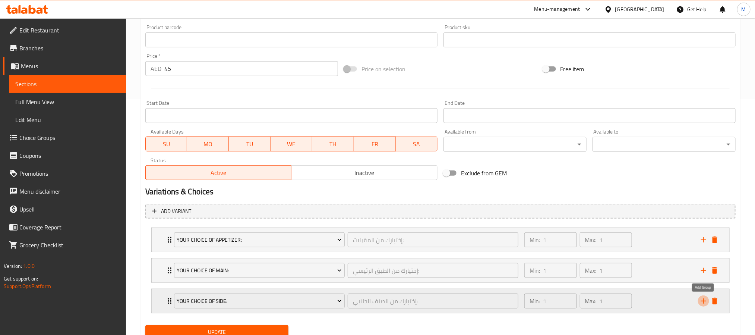
click at [706, 305] on icon "add" at bounding box center [703, 300] width 9 height 9
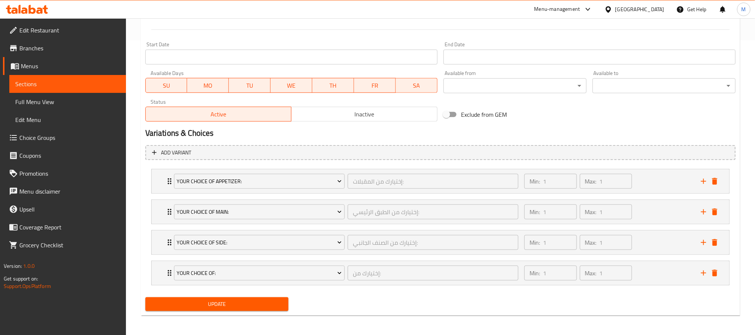
scroll to position [298, 0]
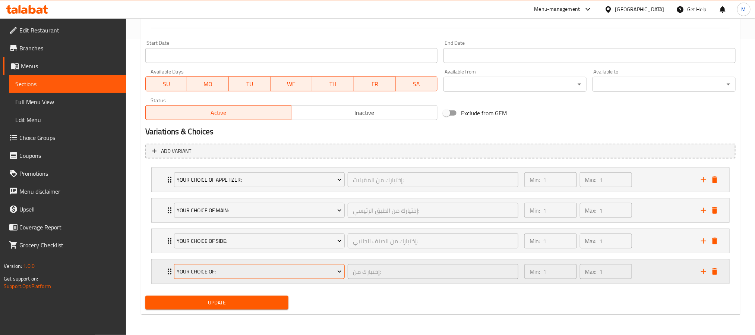
click at [226, 271] on span "Your Choice Of:" at bounding box center [259, 271] width 165 height 9
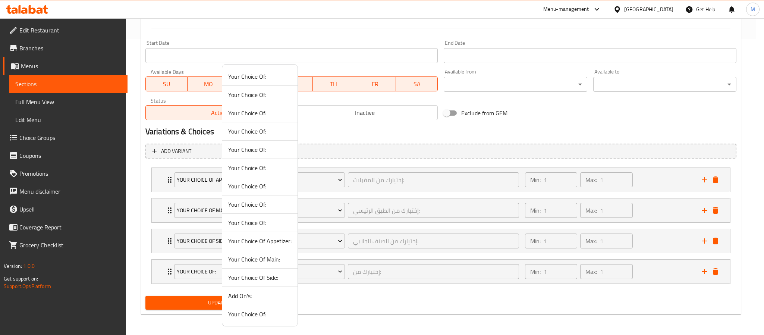
click at [257, 297] on span "Add On's:" at bounding box center [259, 295] width 63 height 9
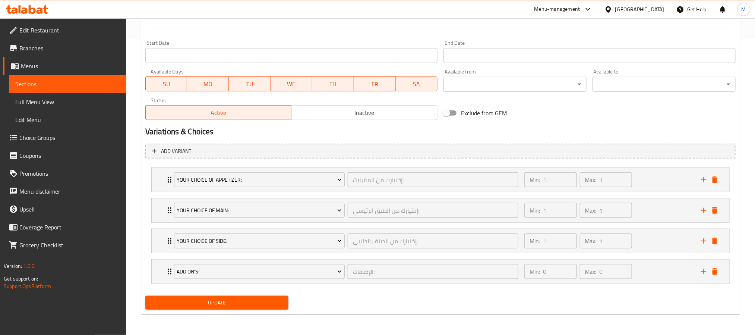
click at [228, 303] on span "Update" at bounding box center [216, 302] width 131 height 9
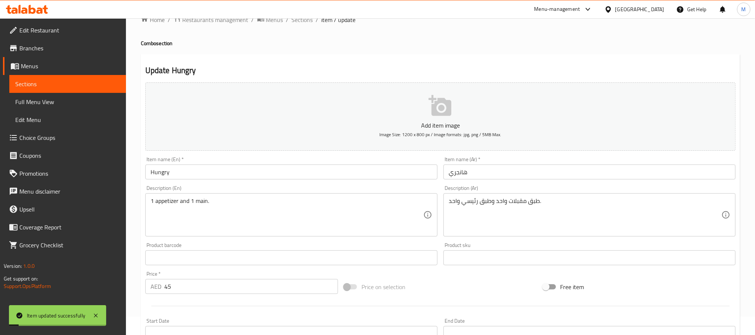
scroll to position [0, 0]
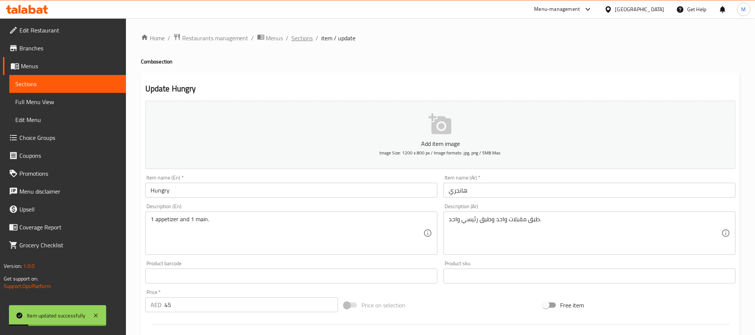
click at [295, 37] on span "Sections" at bounding box center [302, 38] width 21 height 9
